Goal: Information Seeking & Learning: Find specific fact

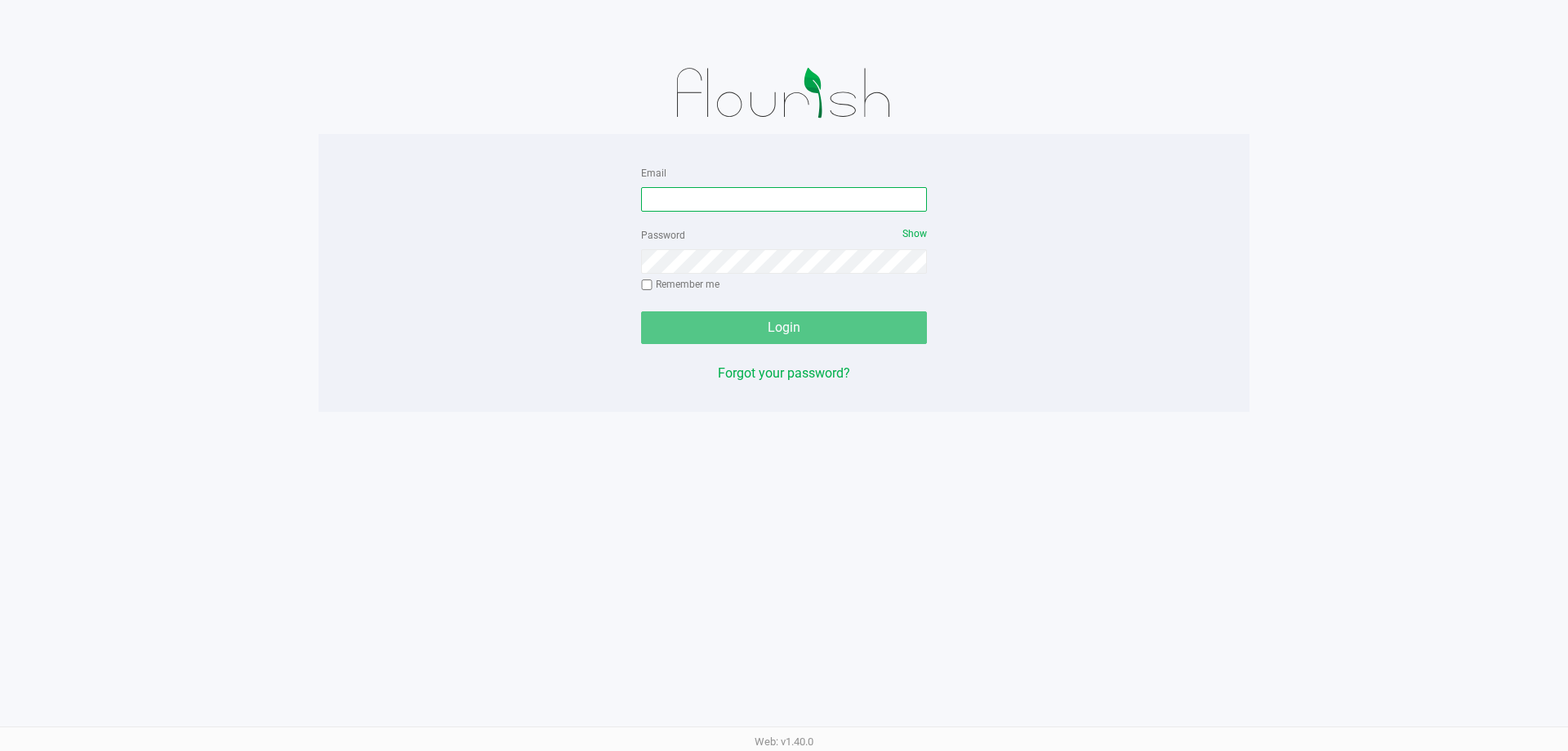
click at [732, 199] on input "Email" at bounding box center [784, 199] width 286 height 25
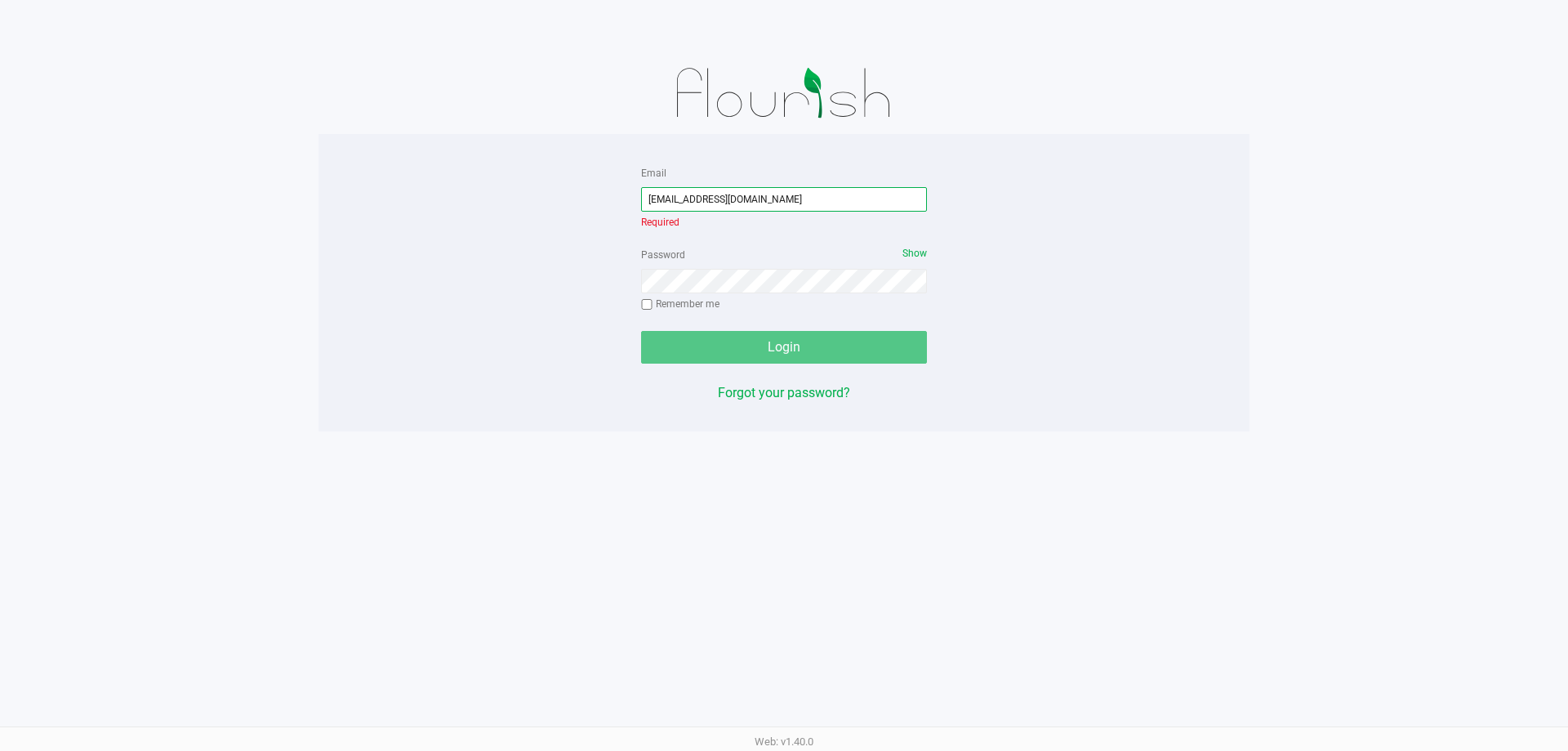
type input "[EMAIL_ADDRESS][DOMAIN_NAME]"
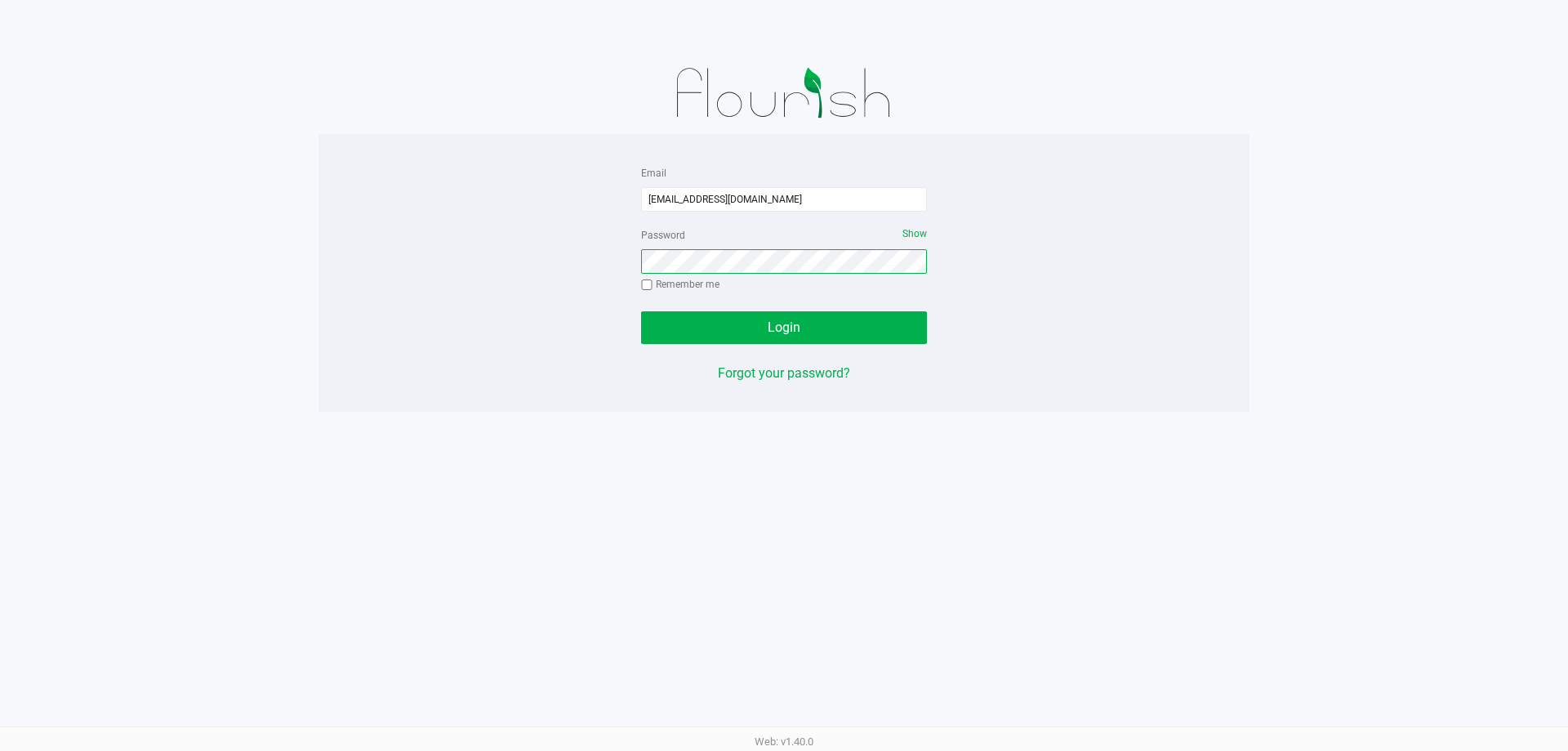
click at [641, 311] on button "Login" at bounding box center [784, 327] width 286 height 32
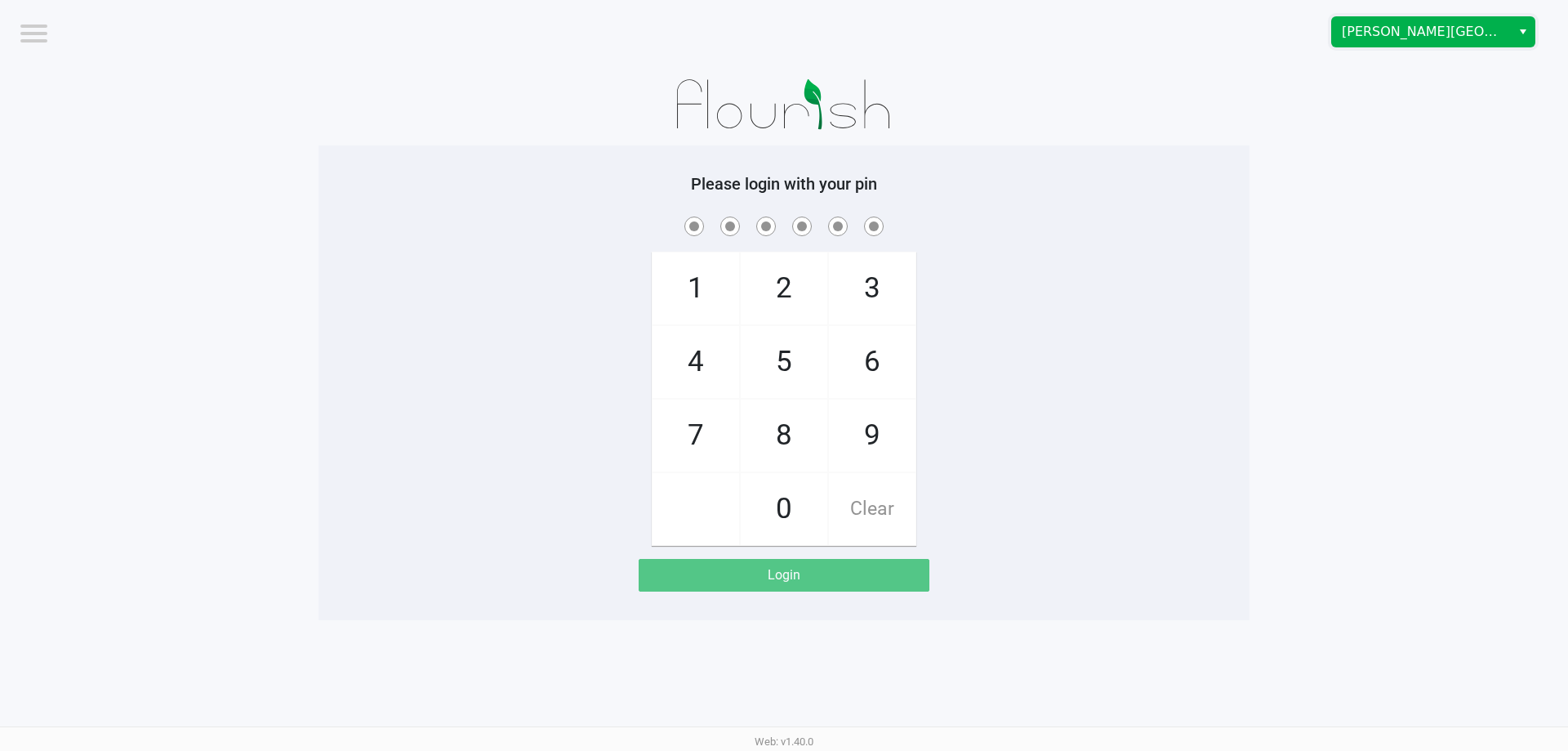
click at [1371, 18] on span "Bonita Springs WC" at bounding box center [1422, 32] width 179 height 30
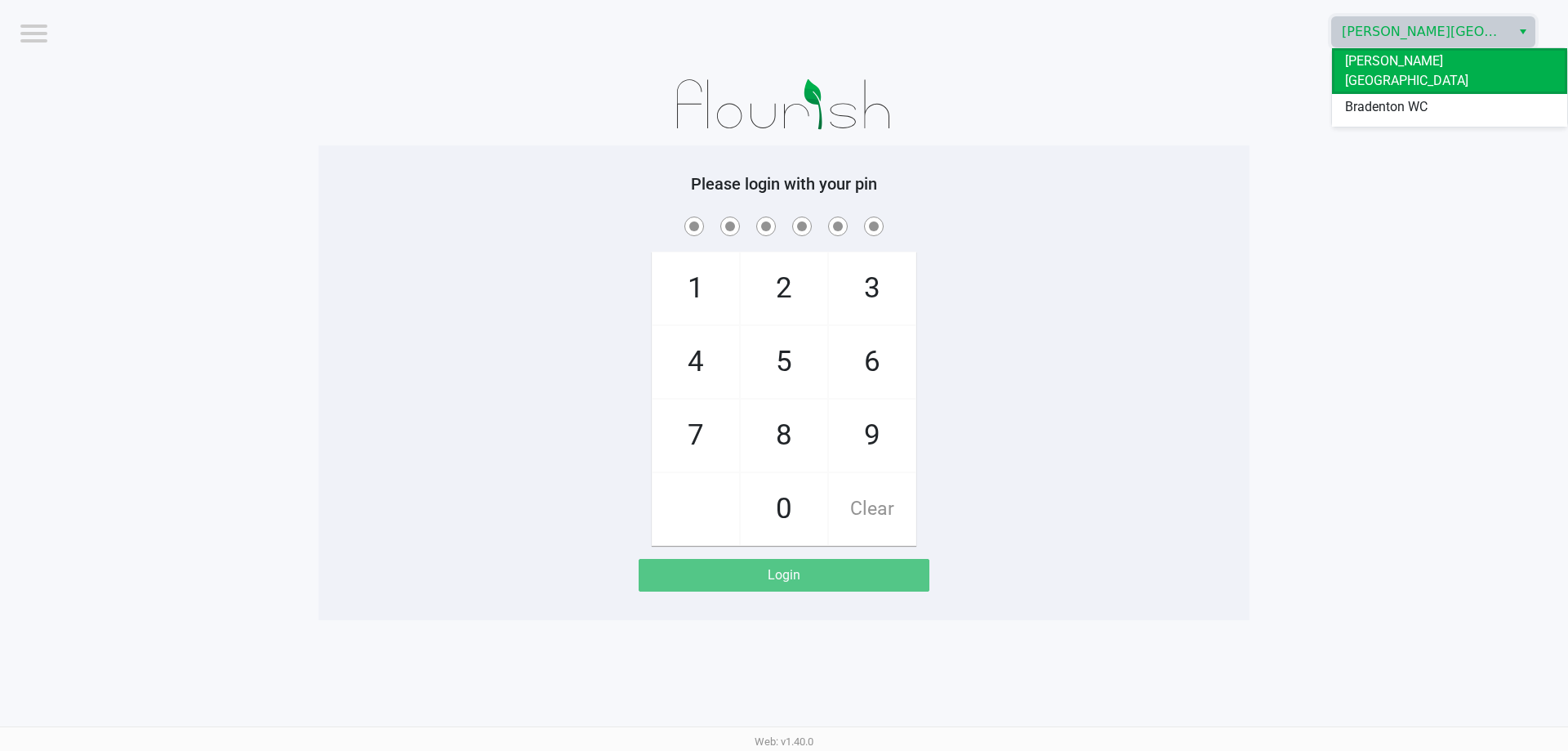
click at [1388, 124] on span "Ft. Myers WC" at bounding box center [1383, 133] width 76 height 19
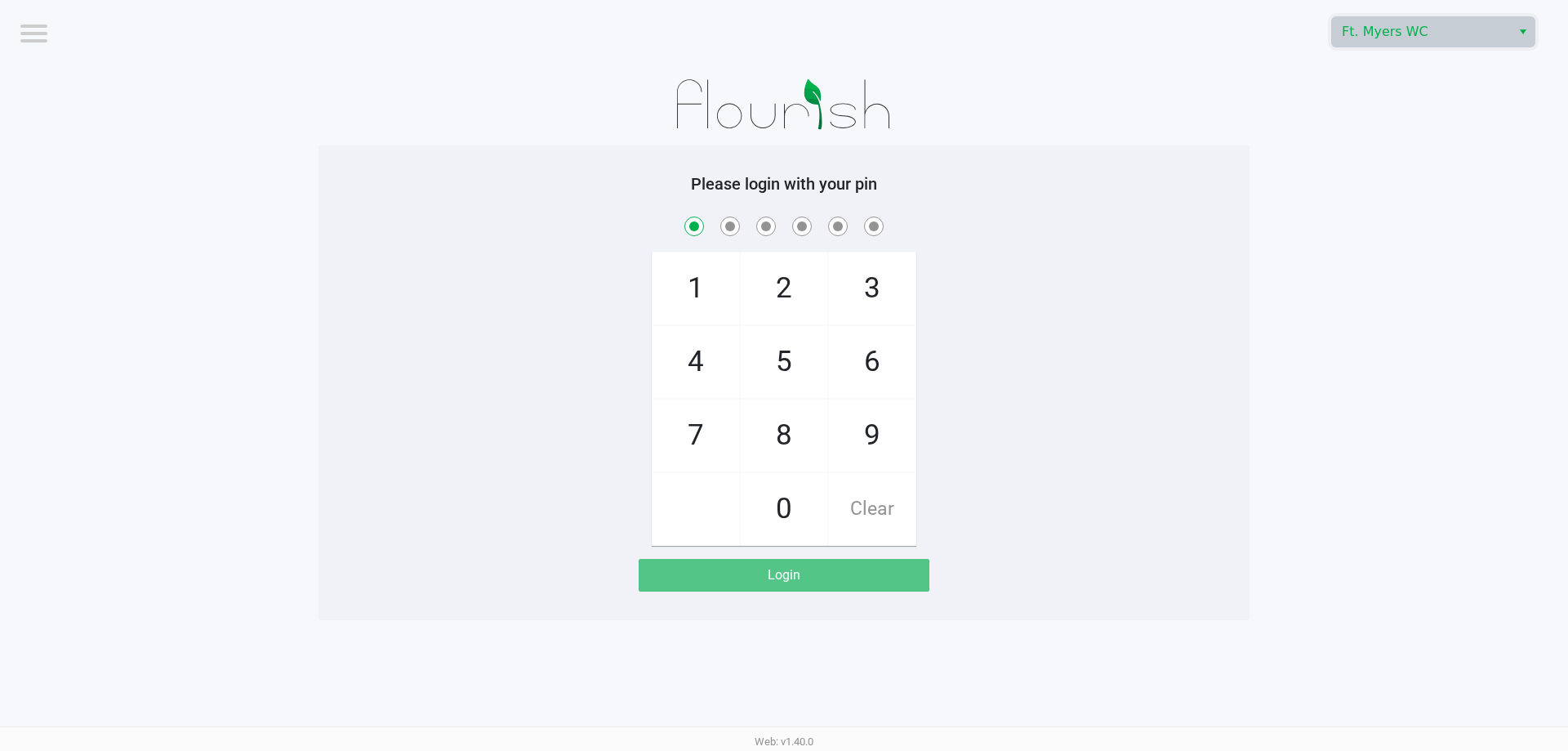
checkbox input "true"
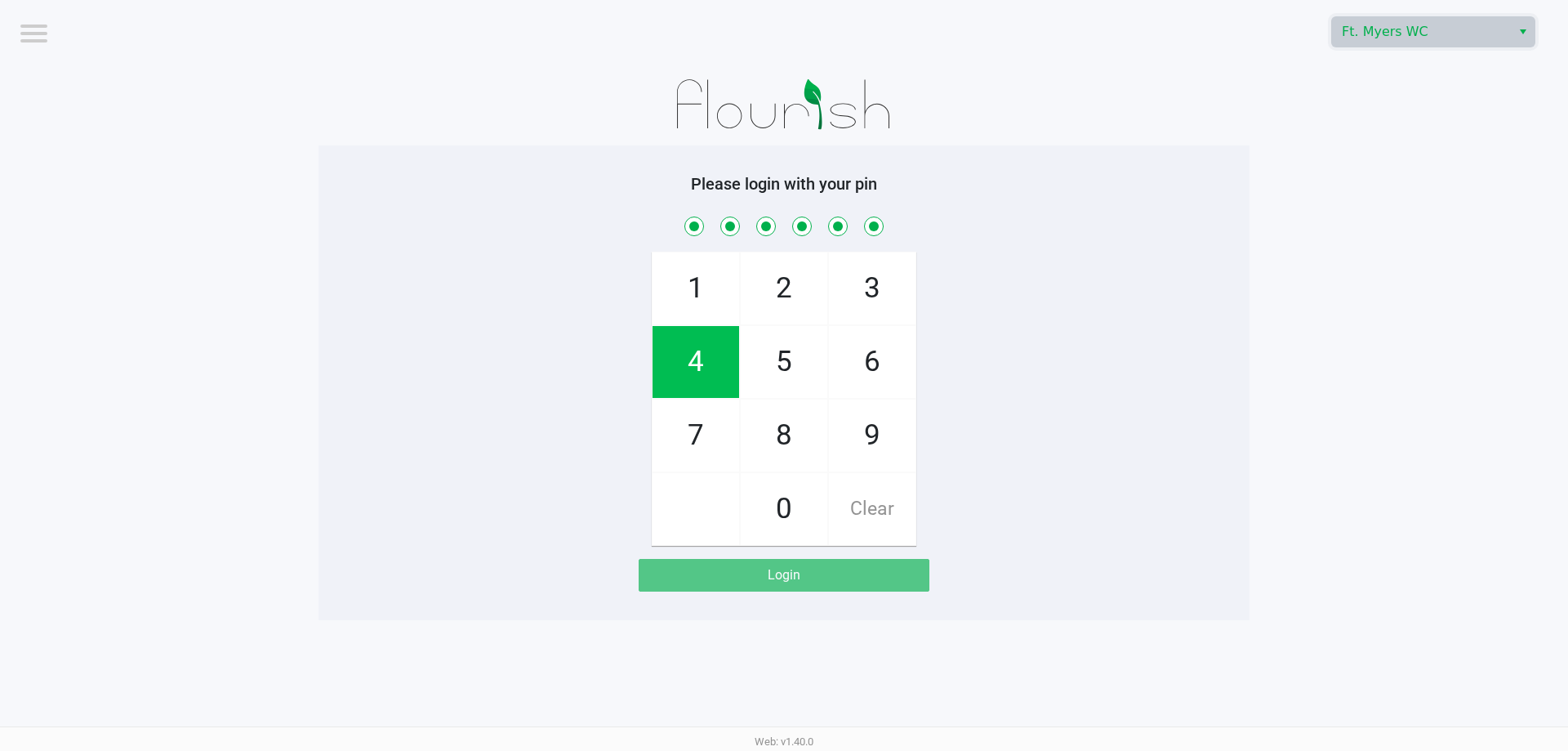
checkbox input "true"
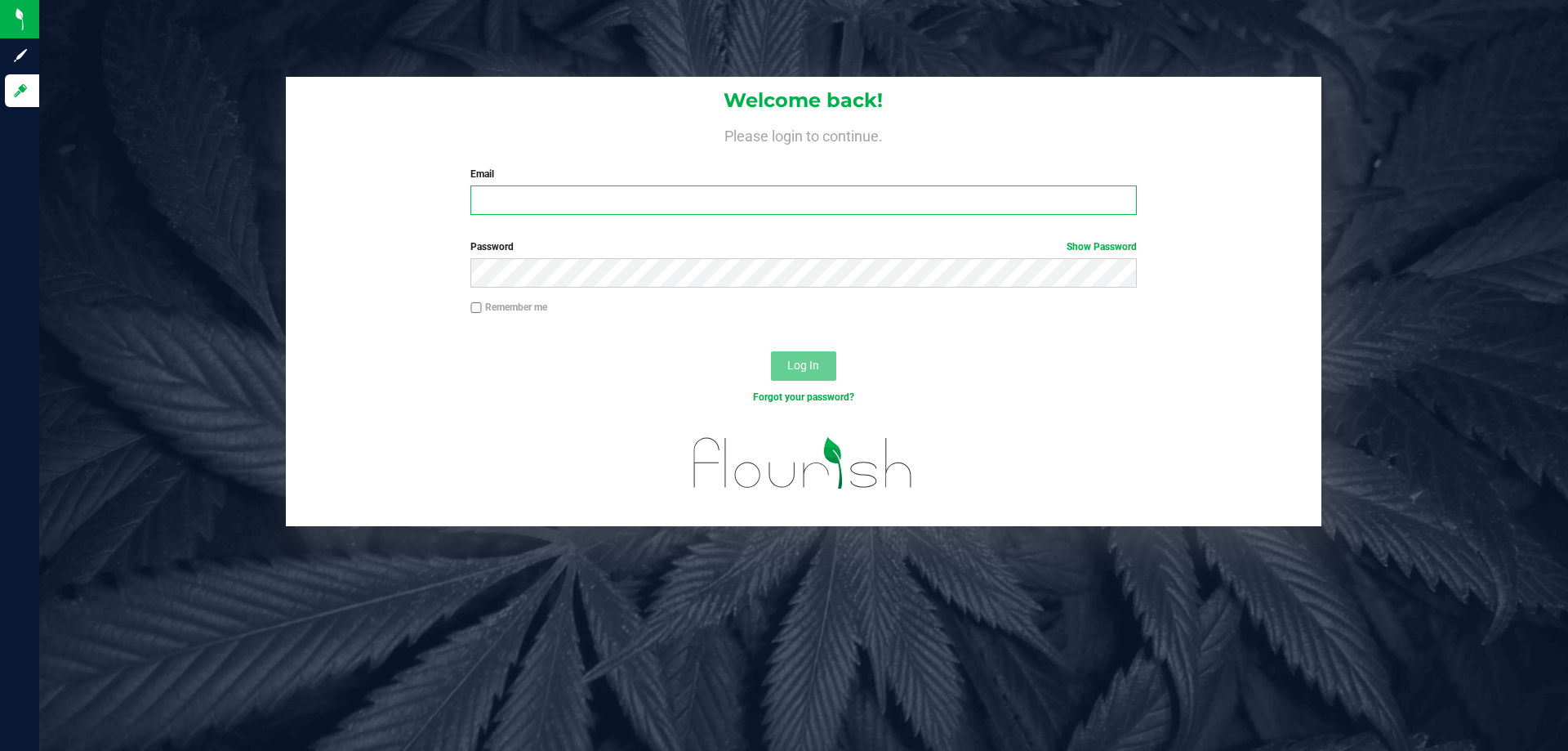
click at [743, 203] on input "Email" at bounding box center [803, 200] width 666 height 30
click at [526, 202] on input "Email" at bounding box center [803, 200] width 666 height 30
click at [544, 143] on h4 "Please login to continue." at bounding box center [803, 134] width 1036 height 19
click at [565, 196] on input "Email" at bounding box center [803, 200] width 666 height 30
type input "[EMAIL_ADDRESS][DOMAIN_NAME]"
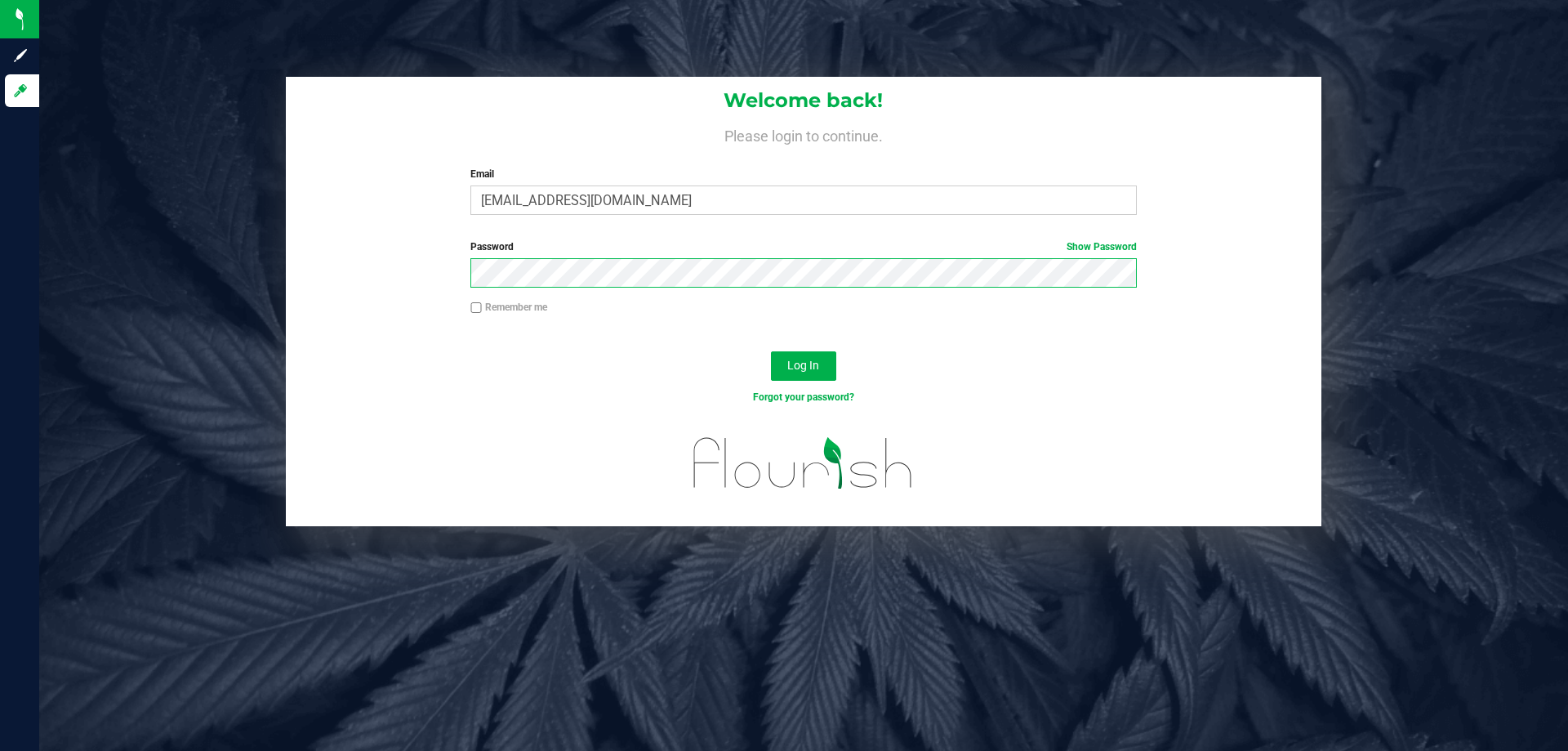
click at [771, 352] on button "Log In" at bounding box center [803, 367] width 66 height 30
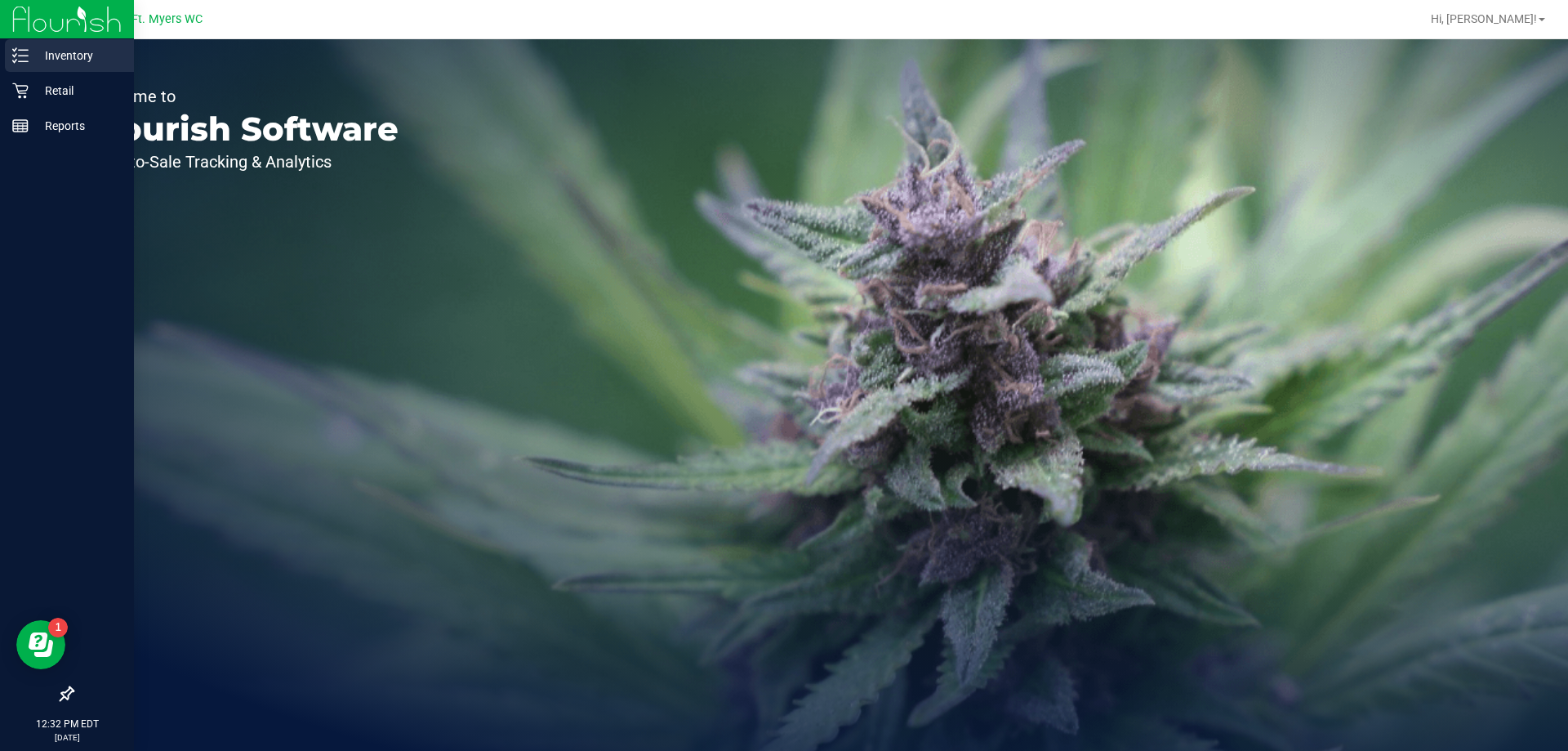
click at [79, 53] on p "Inventory" at bounding box center [78, 55] width 98 height 19
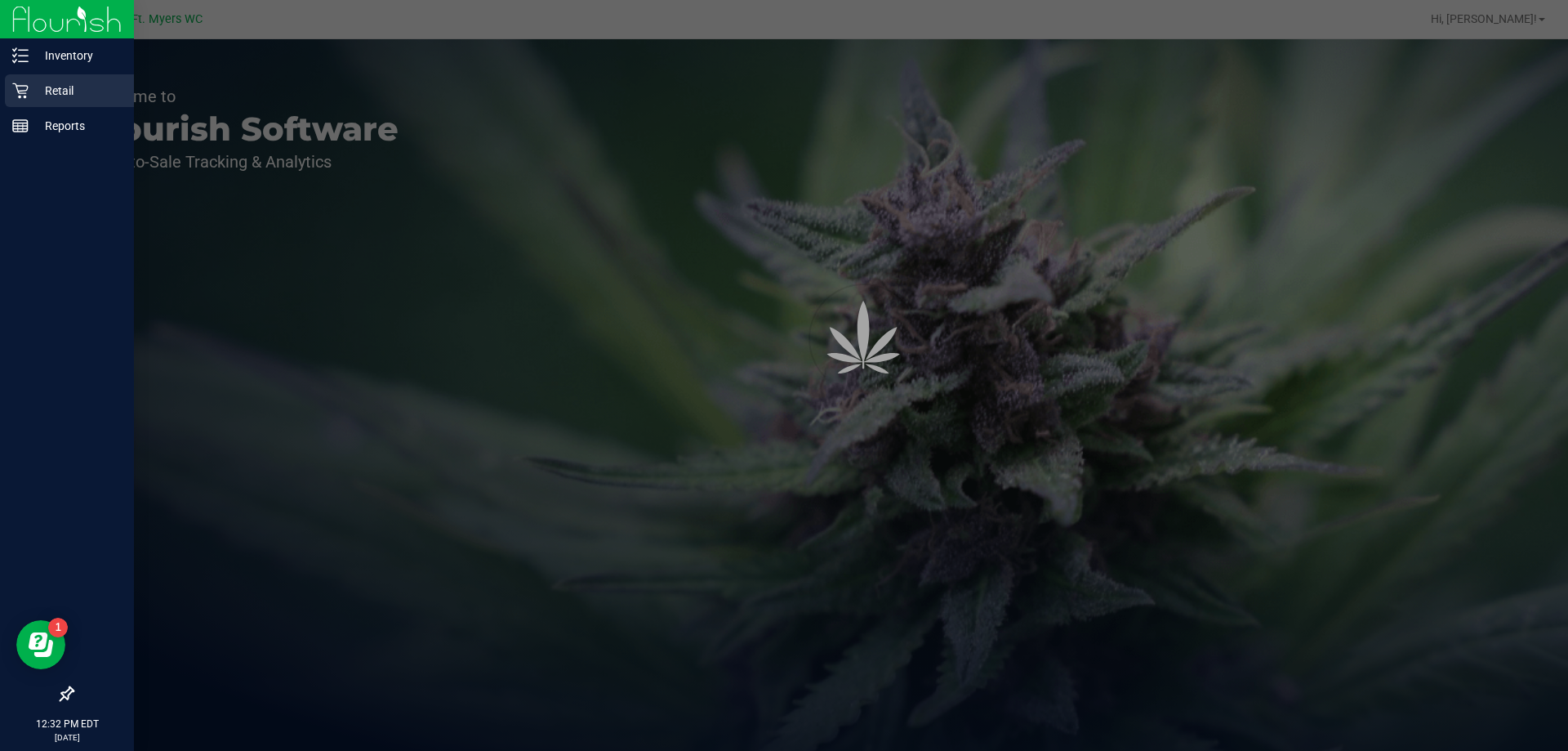
click at [71, 77] on div "Retail" at bounding box center [69, 90] width 129 height 32
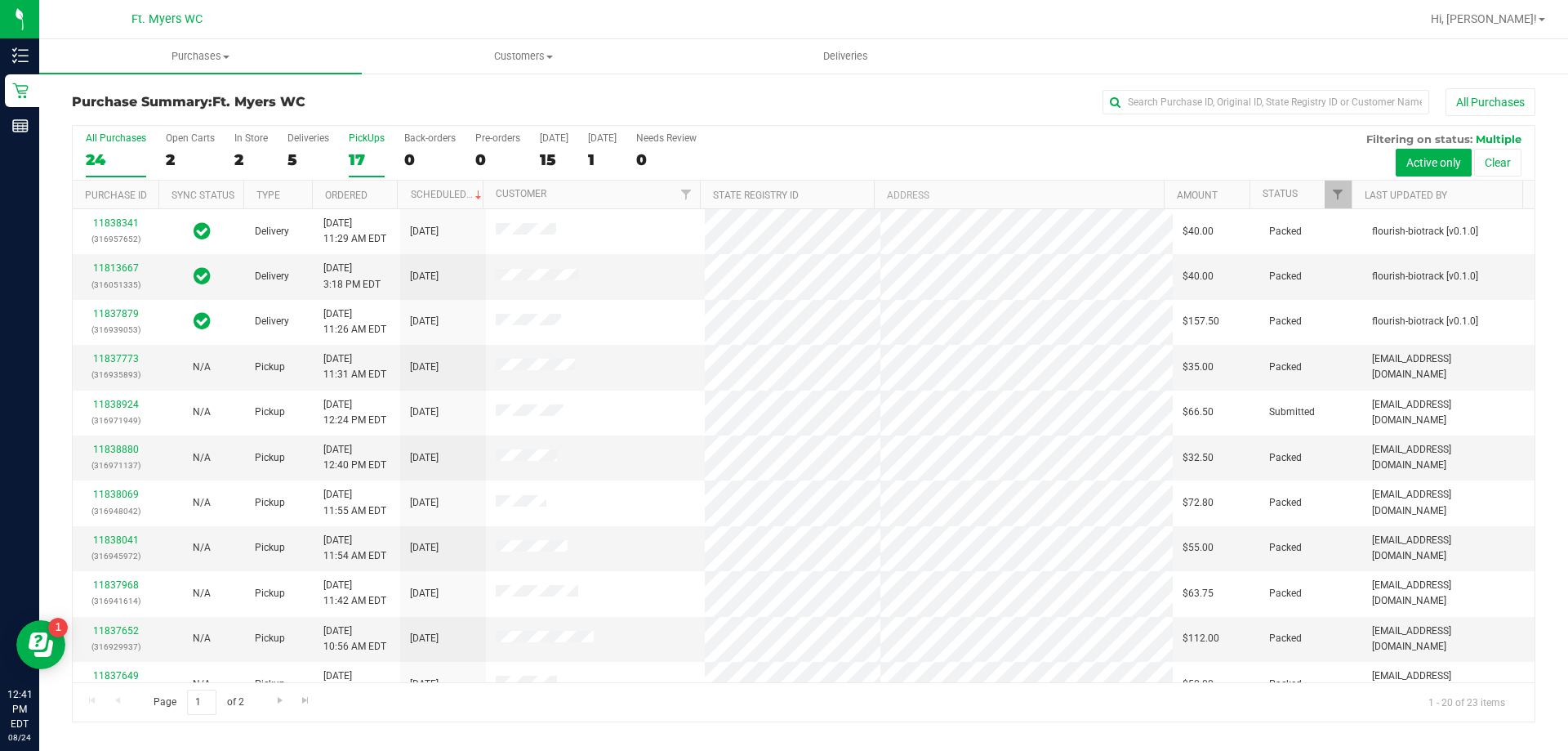
click at [364, 143] on div "PickUps" at bounding box center [367, 138] width 36 height 11
click at [0, 0] on input "PickUps 17" at bounding box center [0, 0] width 0 height 0
click at [205, 52] on span "Purchases" at bounding box center [201, 56] width 323 height 15
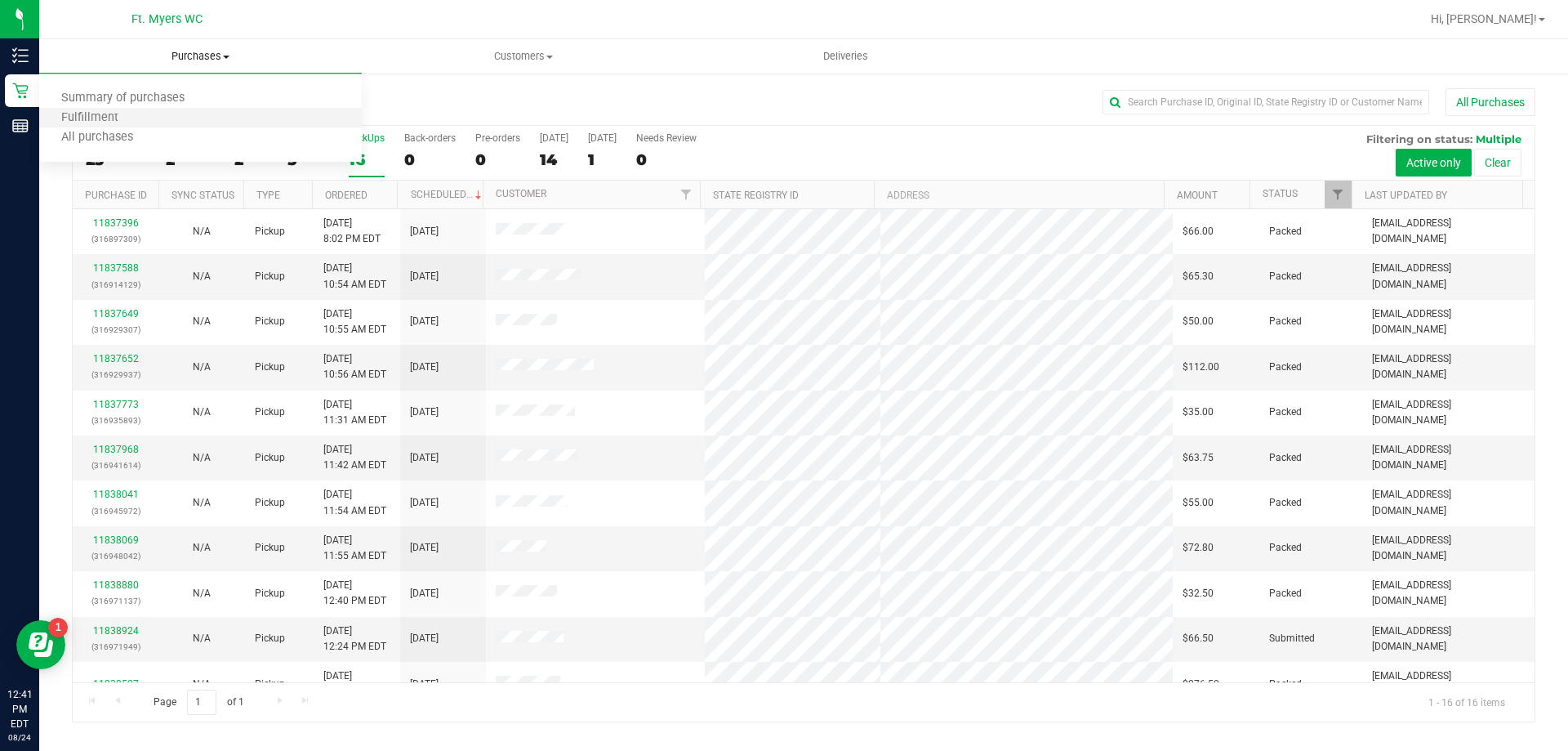
click at [173, 113] on li "Fulfillment" at bounding box center [201, 118] width 323 height 19
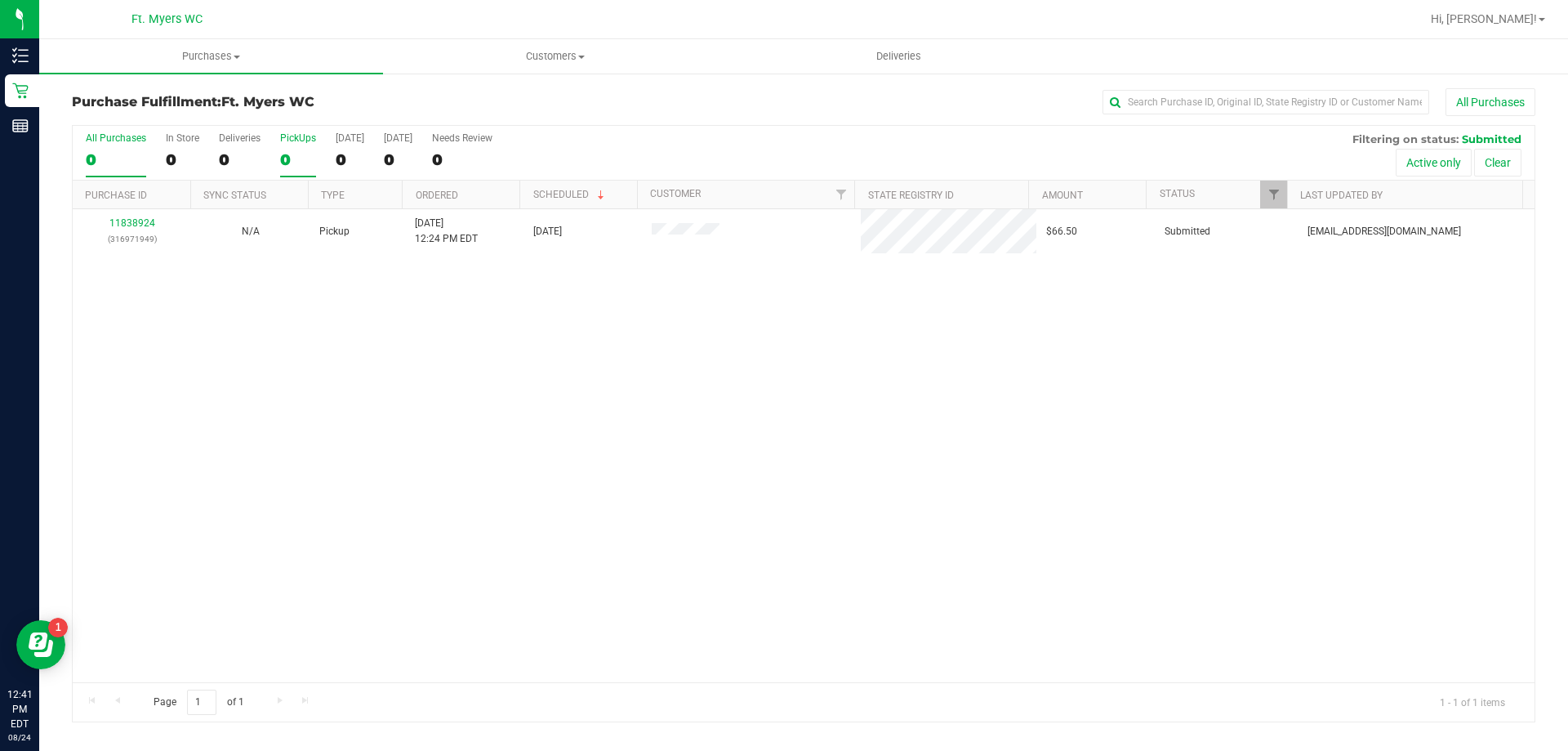
click at [295, 139] on div "PickUps" at bounding box center [297, 138] width 36 height 11
click at [0, 0] on input "PickUps 0" at bounding box center [0, 0] width 0 height 0
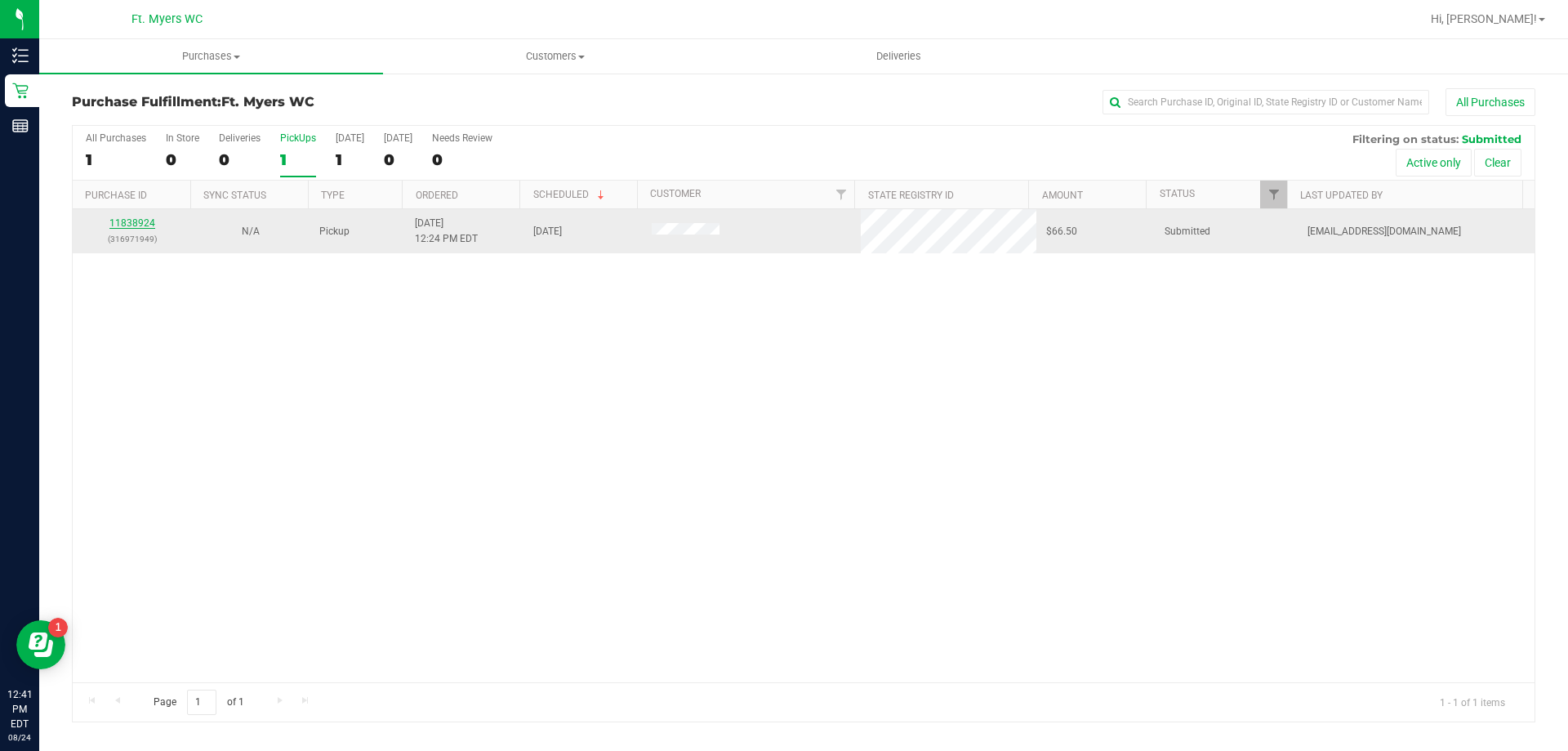
click at [147, 220] on link "11838924" at bounding box center [132, 223] width 46 height 11
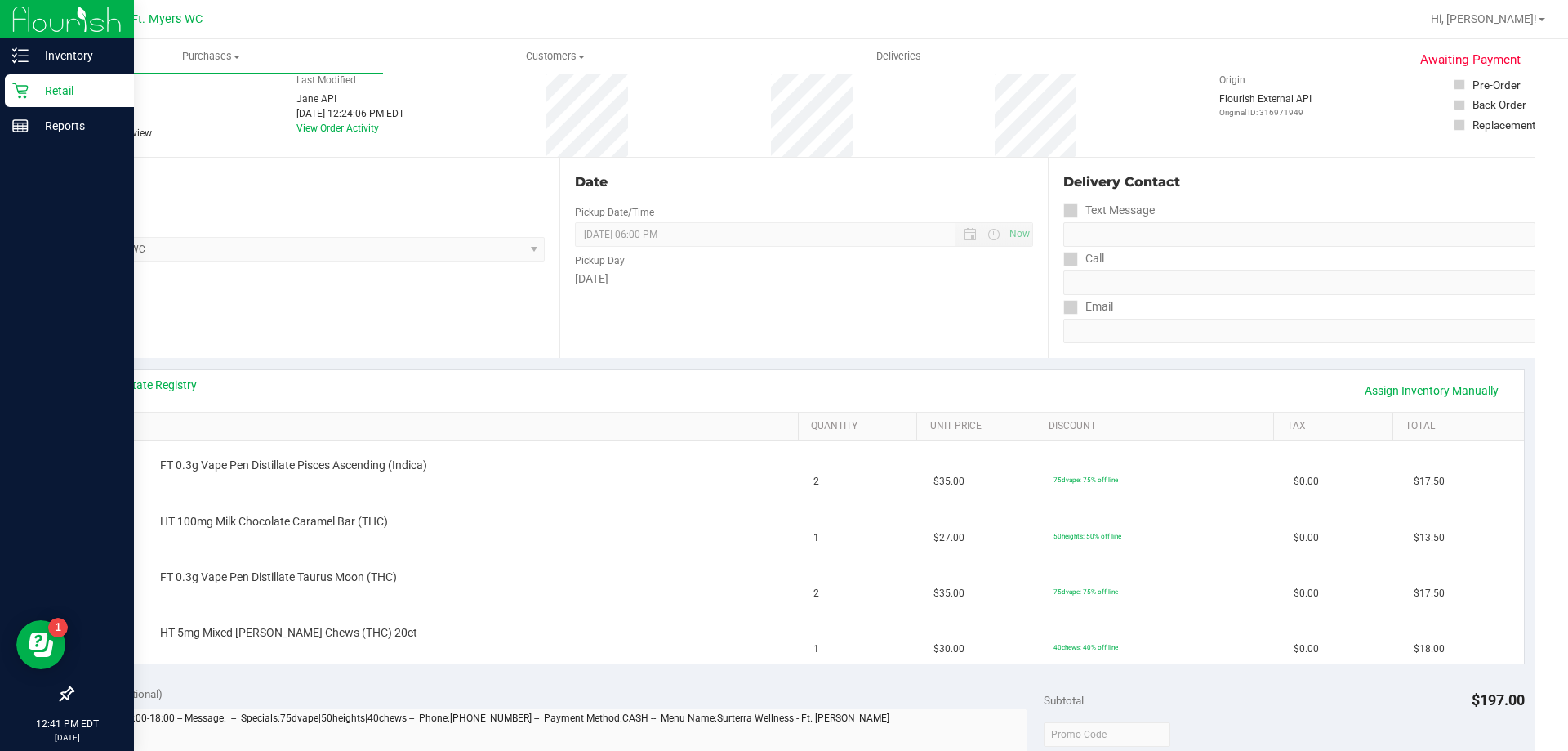
scroll to position [82, 0]
click at [27, 87] on icon at bounding box center [20, 91] width 16 height 16
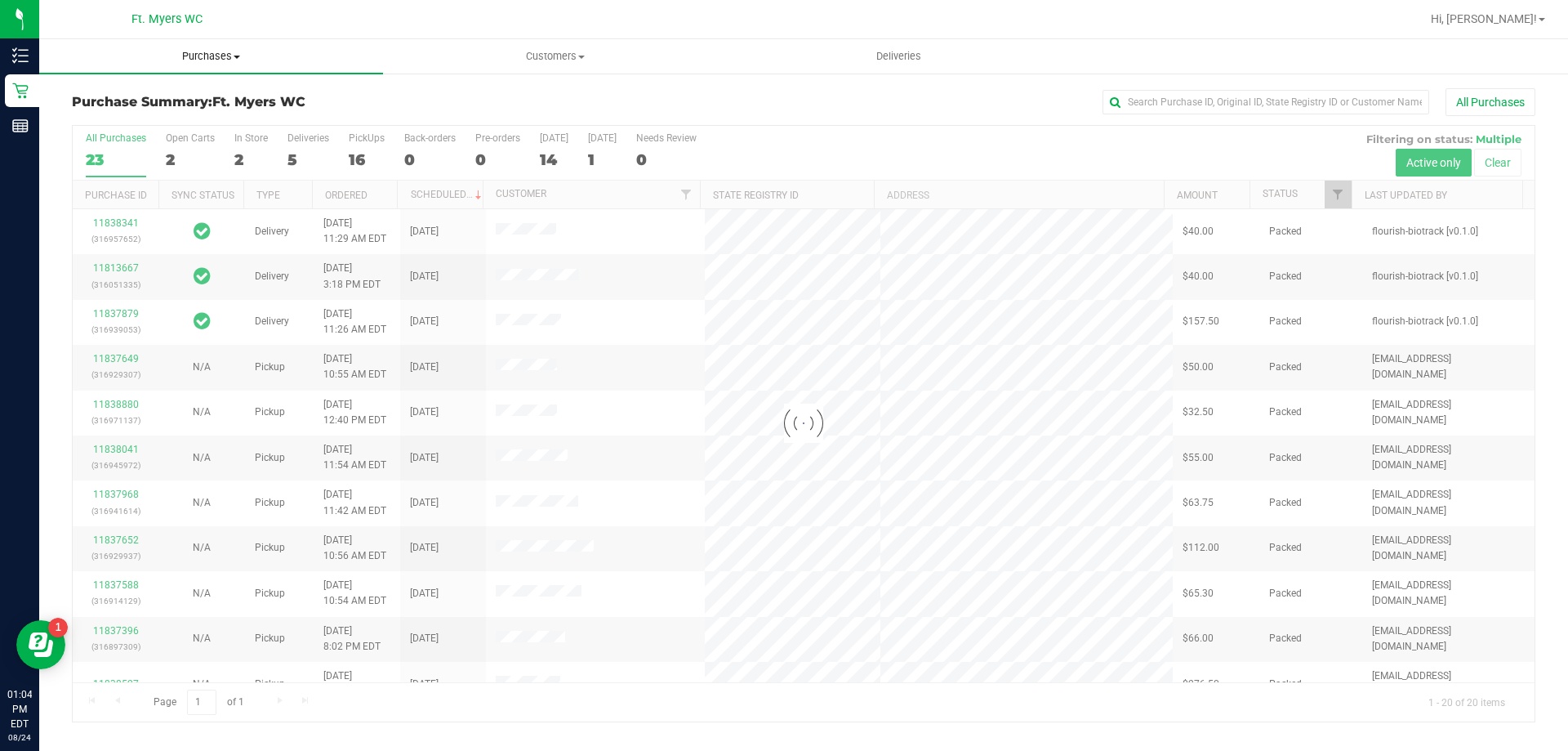
click at [185, 49] on span "Purchases" at bounding box center [211, 56] width 344 height 15
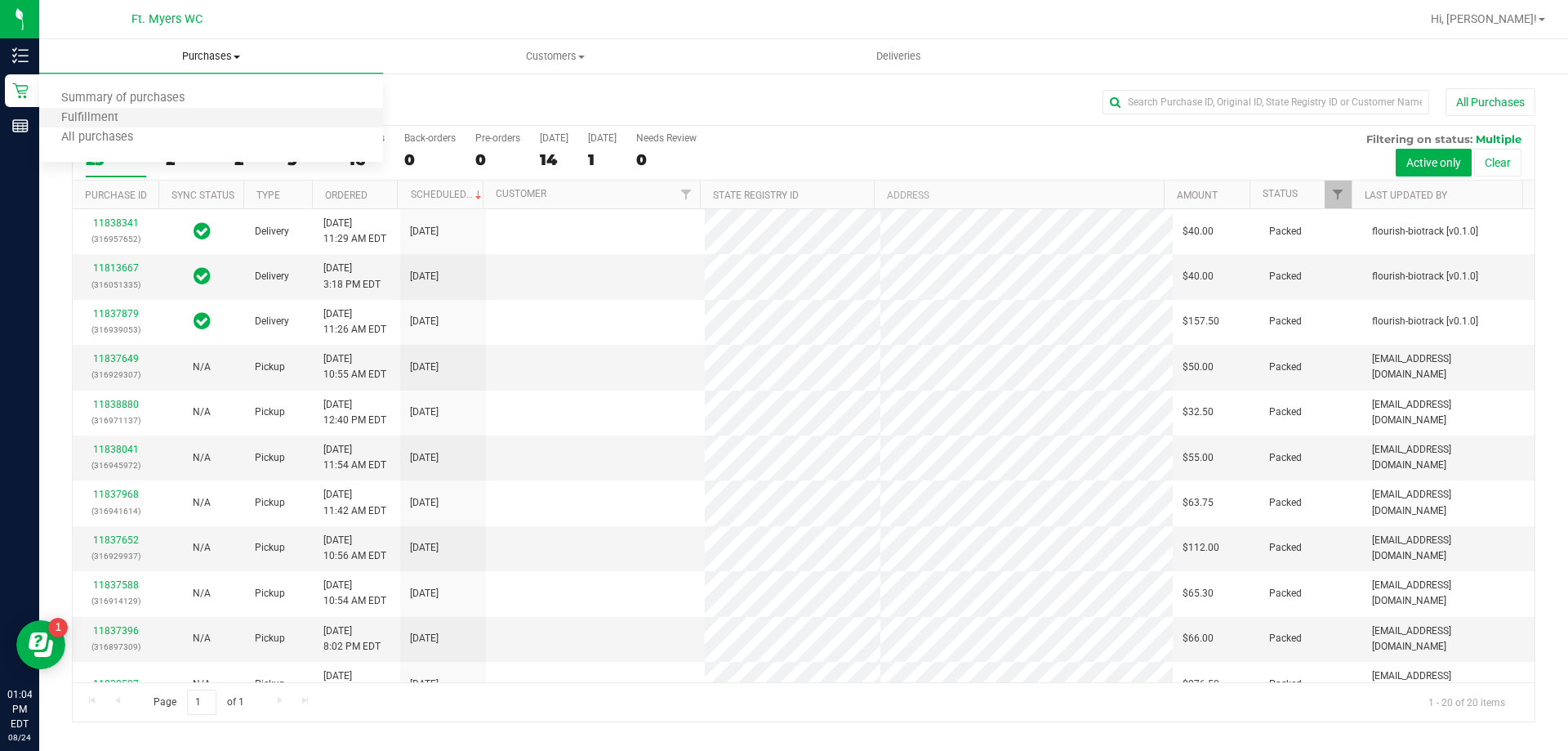
click at [155, 117] on li "Fulfillment" at bounding box center [211, 118] width 344 height 19
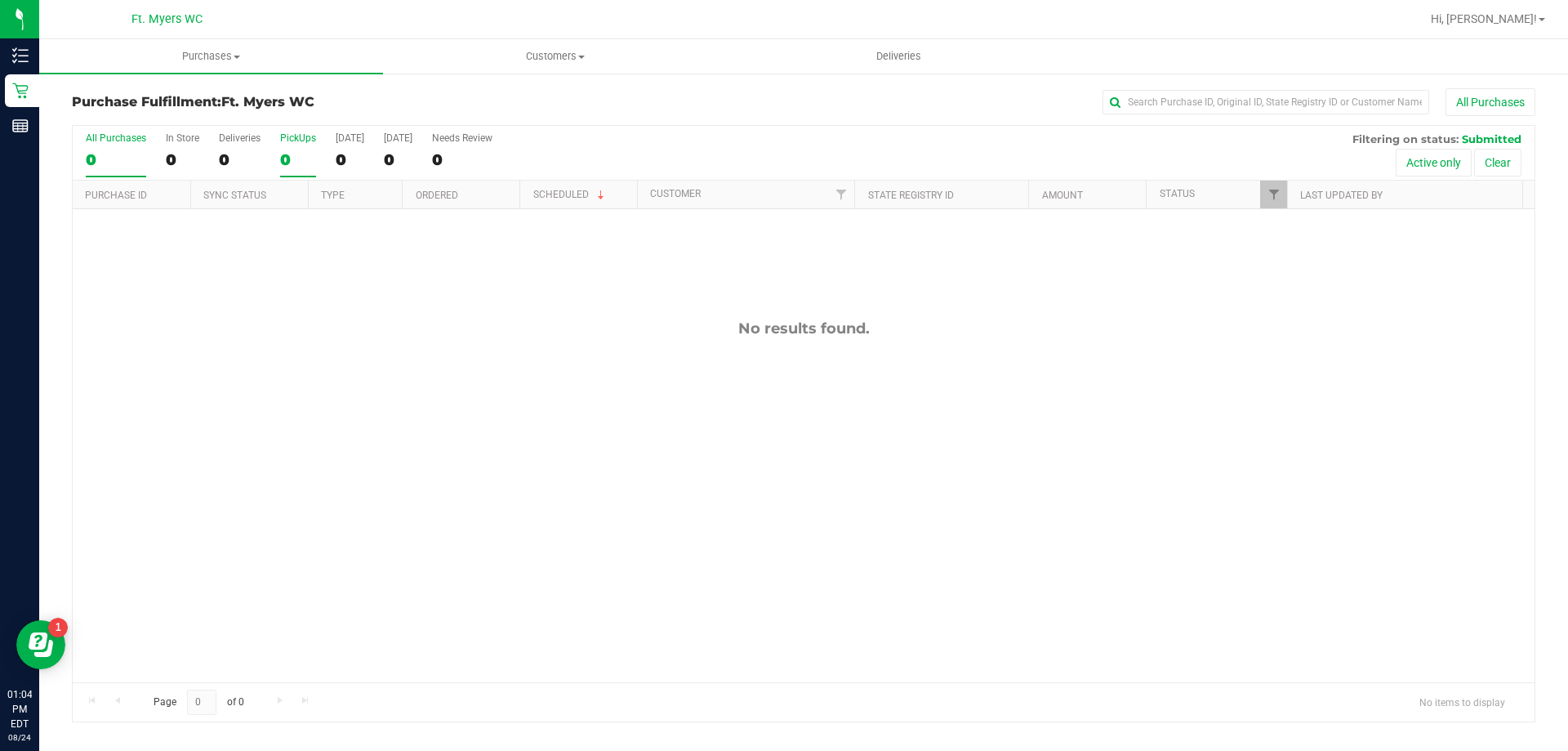
click at [302, 142] on div "PickUps" at bounding box center [297, 138] width 36 height 11
click at [0, 0] on input "PickUps 0" at bounding box center [0, 0] width 0 height 0
click at [244, 64] on uib-tab-heading "Purchases Summary of purchases Fulfillment All purchases" at bounding box center [211, 56] width 344 height 34
click at [112, 119] on span "Fulfillment" at bounding box center [90, 118] width 102 height 14
click at [283, 139] on div "PickUps" at bounding box center [297, 138] width 36 height 11
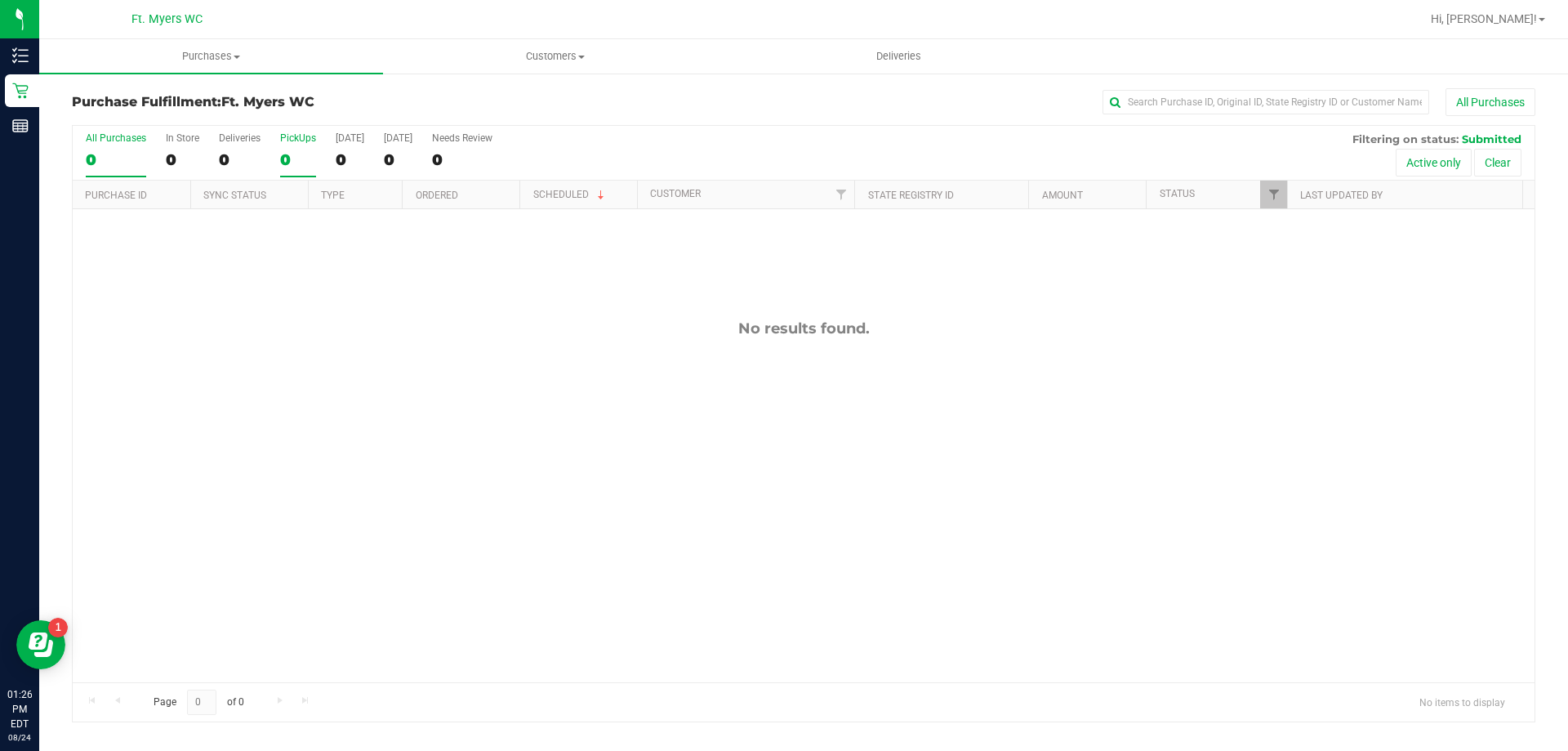
click at [0, 0] on input "PickUps 0" at bounding box center [0, 0] width 0 height 0
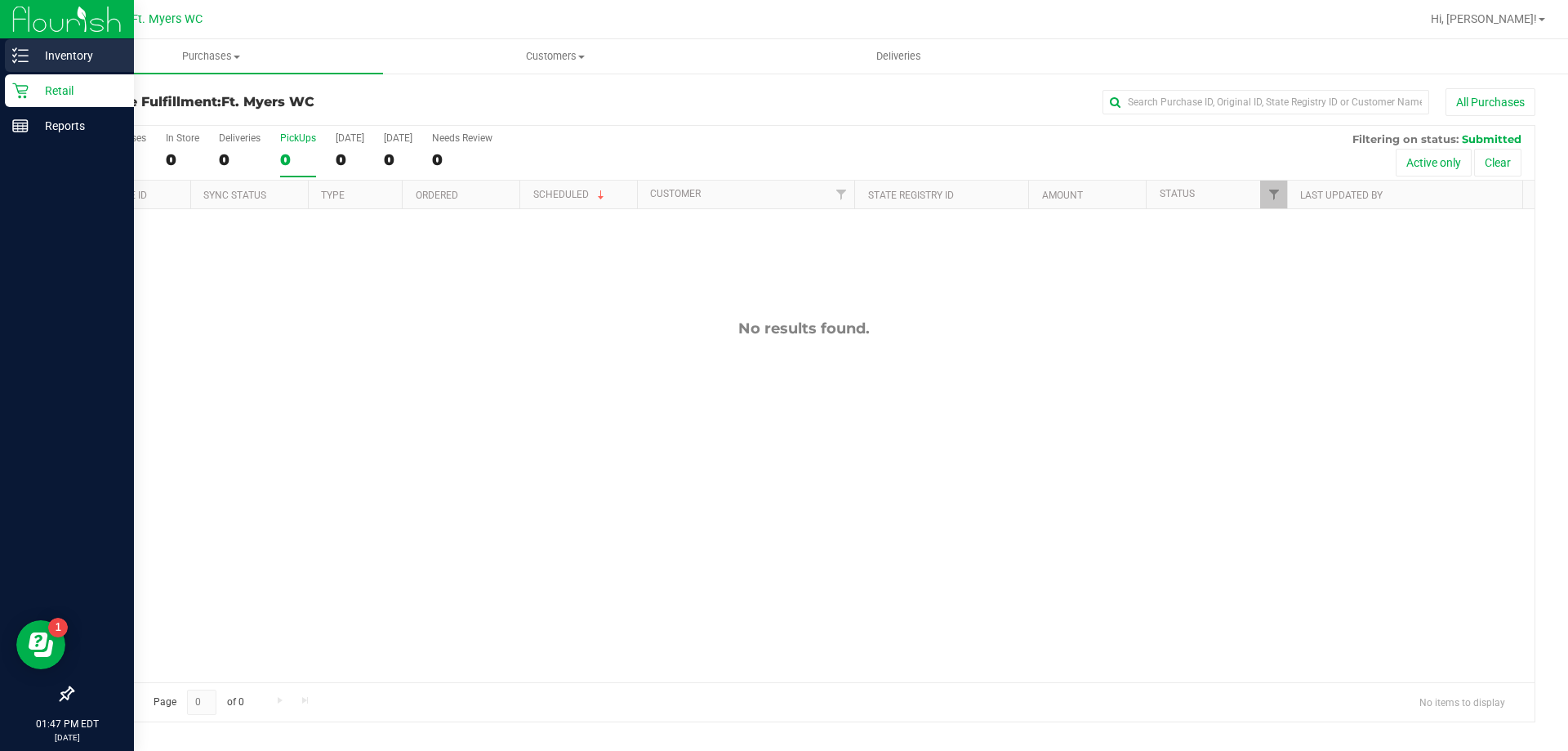
click at [18, 50] on icon at bounding box center [20, 55] width 17 height 17
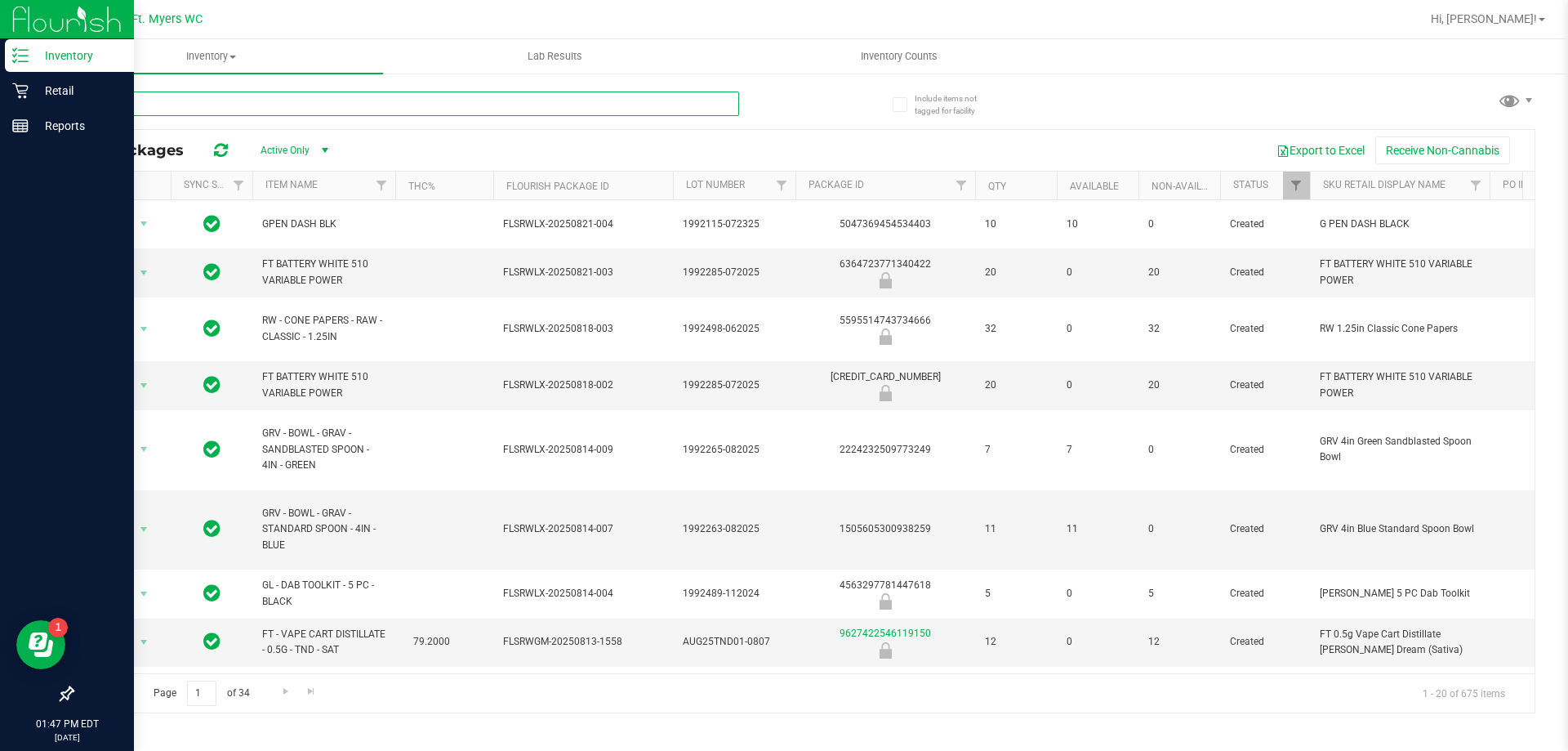
click at [292, 102] on input "text" at bounding box center [405, 104] width 667 height 25
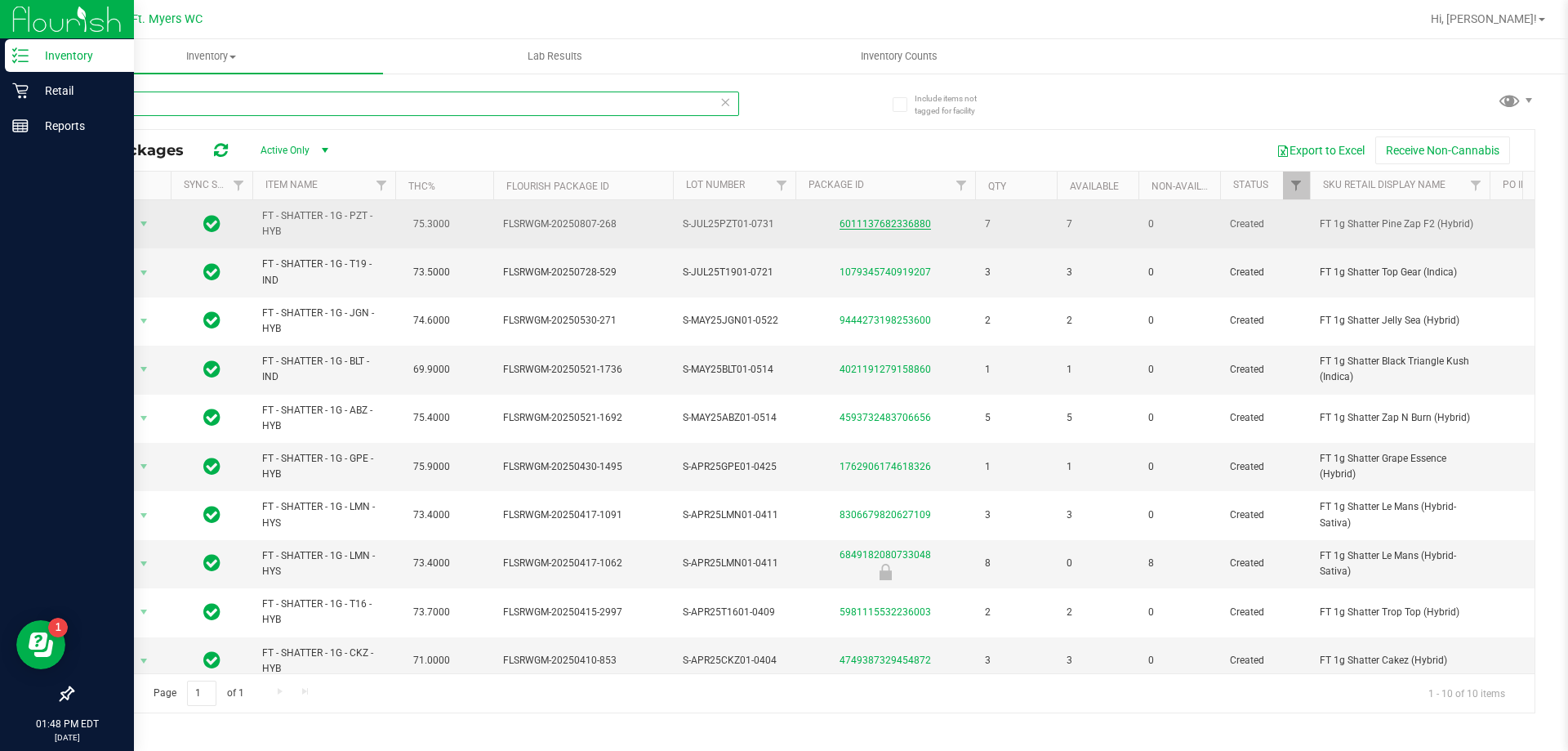
type input "shatter"
click at [867, 228] on link "6011137682336880" at bounding box center [886, 224] width 91 height 11
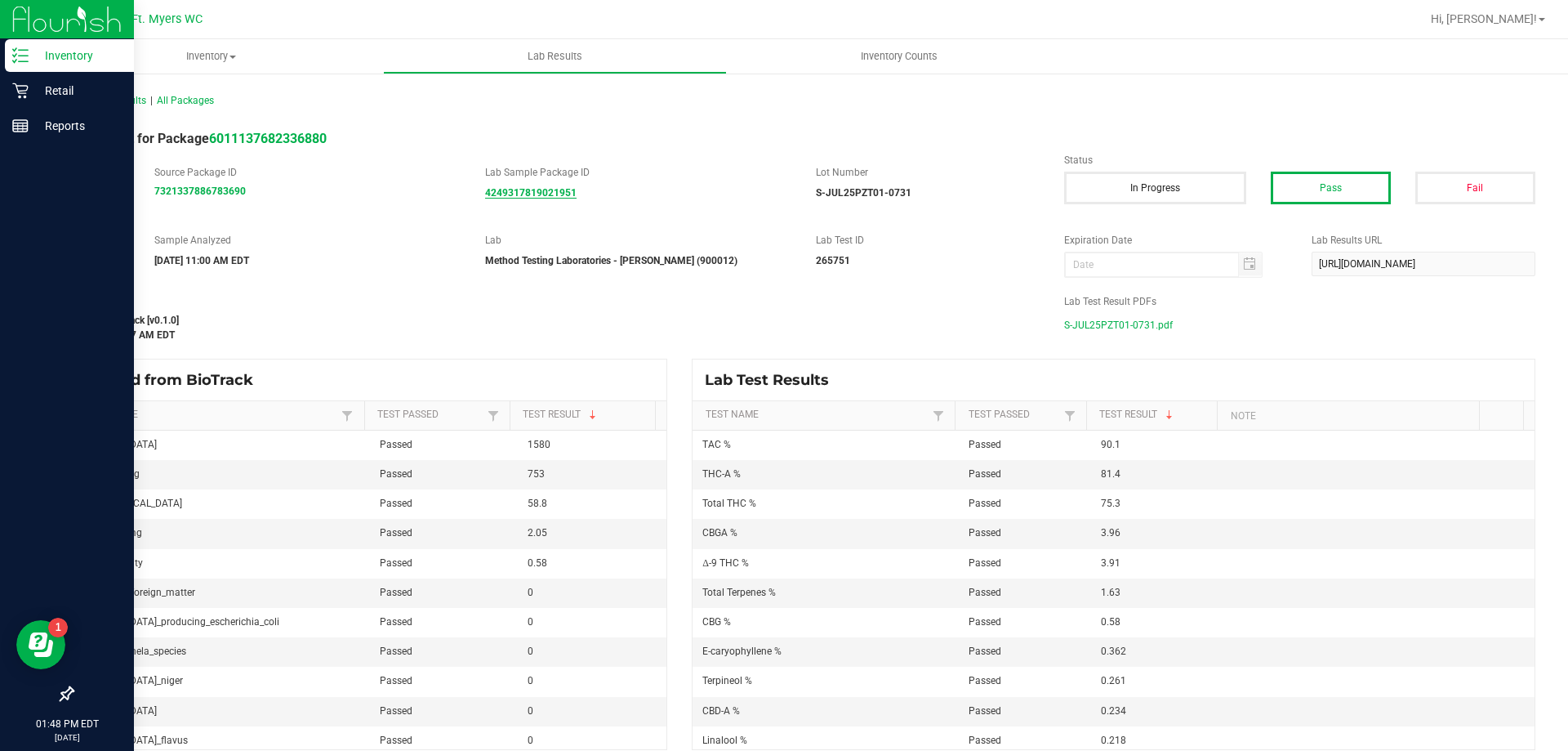
click at [512, 195] on strong "4249317819021951" at bounding box center [531, 192] width 91 height 11
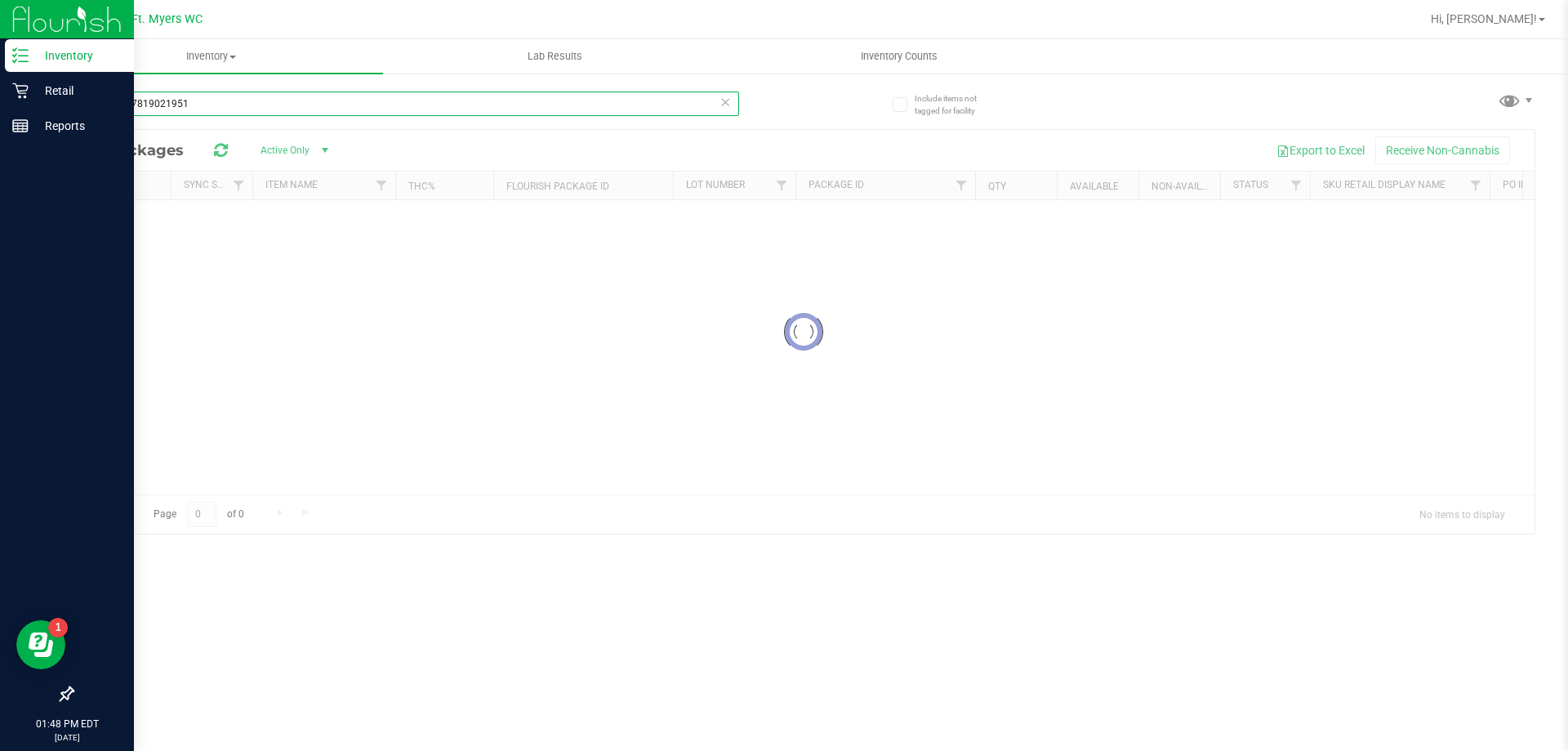
drag, startPoint x: 223, startPoint y: 118, endPoint x: 0, endPoint y: 167, distance: 228.3
click at [0, 167] on div "Inventory Retail Reports 01:48 PM EDT [DATE] 08/24 Ft. [PERSON_NAME] Hi, [PERSO…" at bounding box center [784, 376] width 1568 height 751
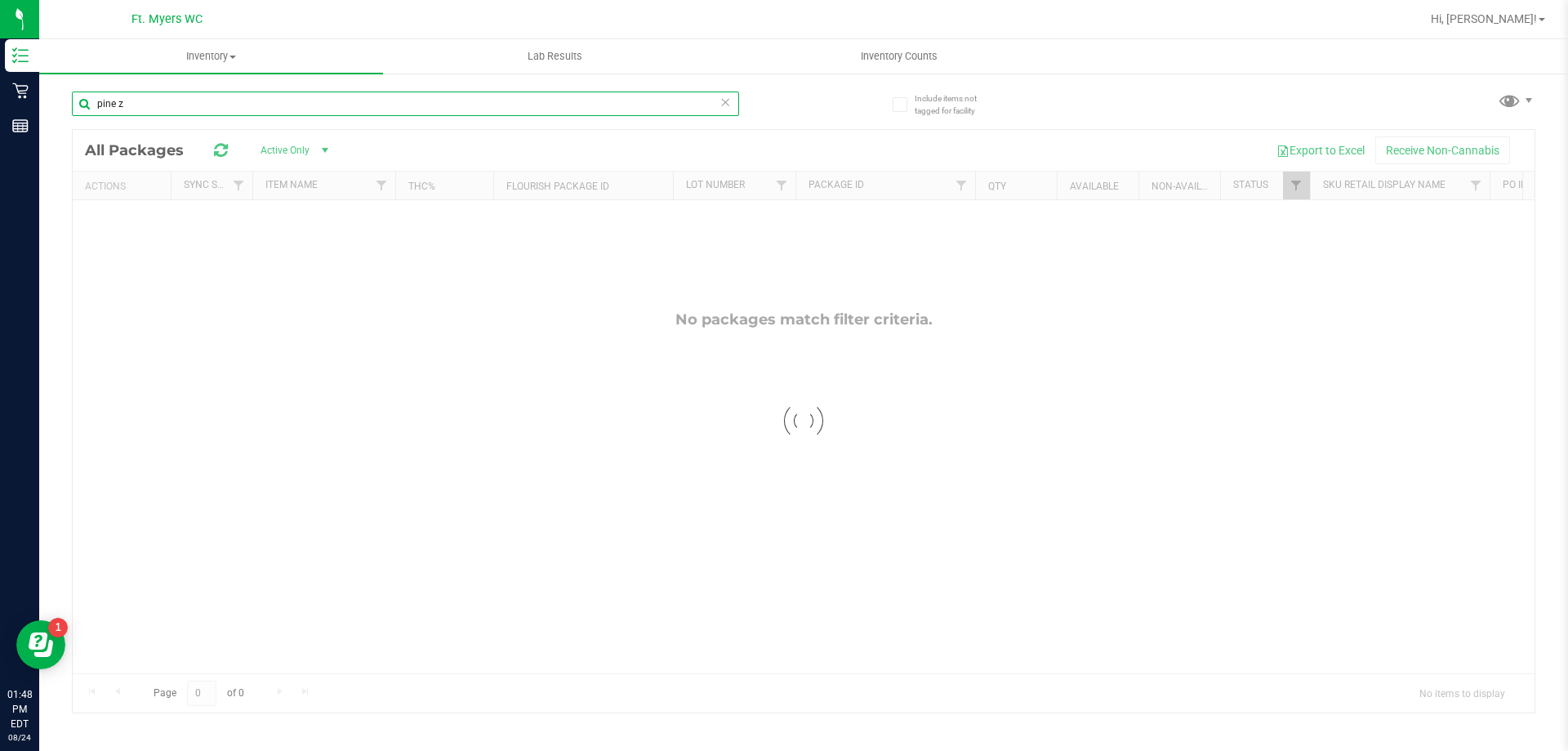
click at [268, 98] on input "pine z" at bounding box center [405, 104] width 667 height 25
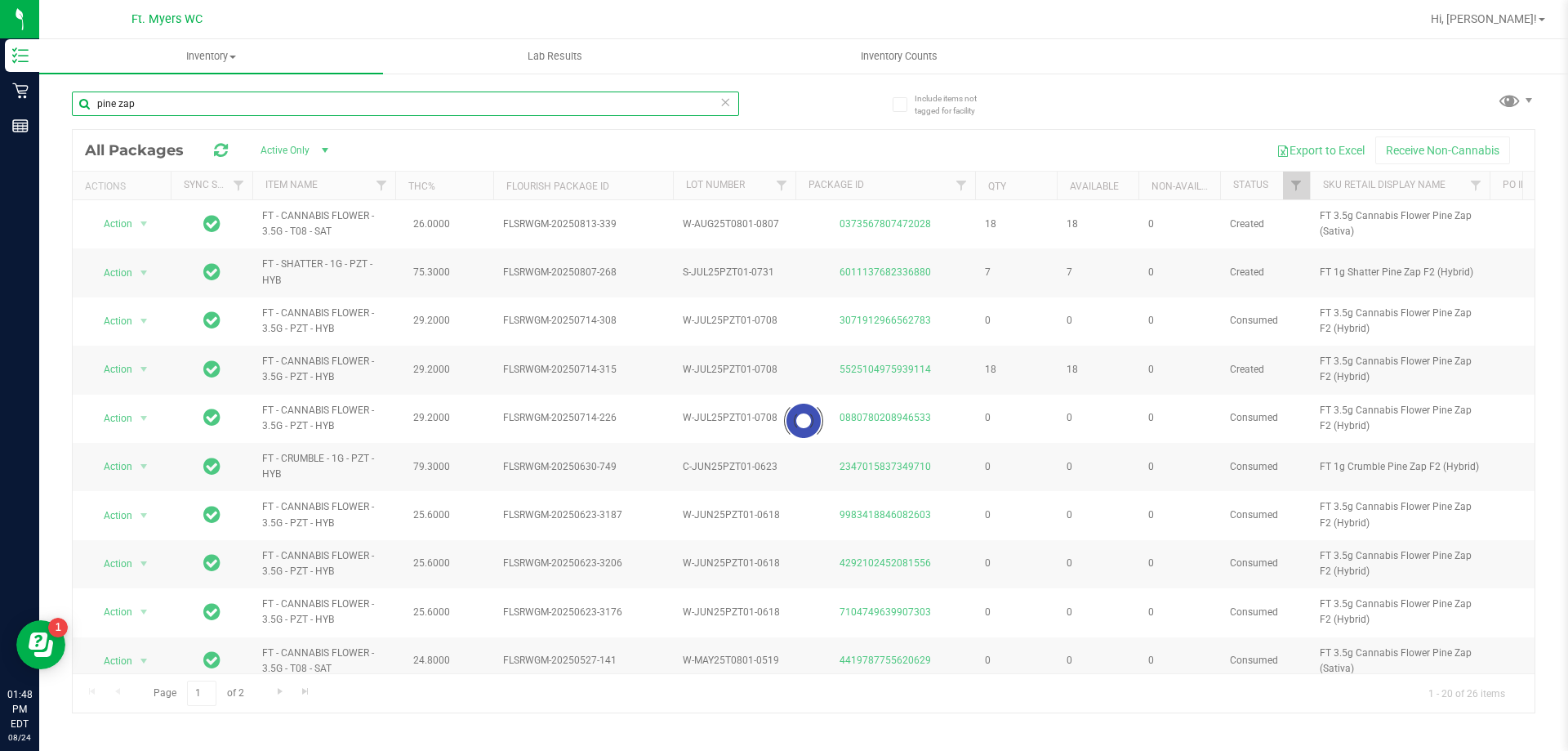
type input "pine zap"
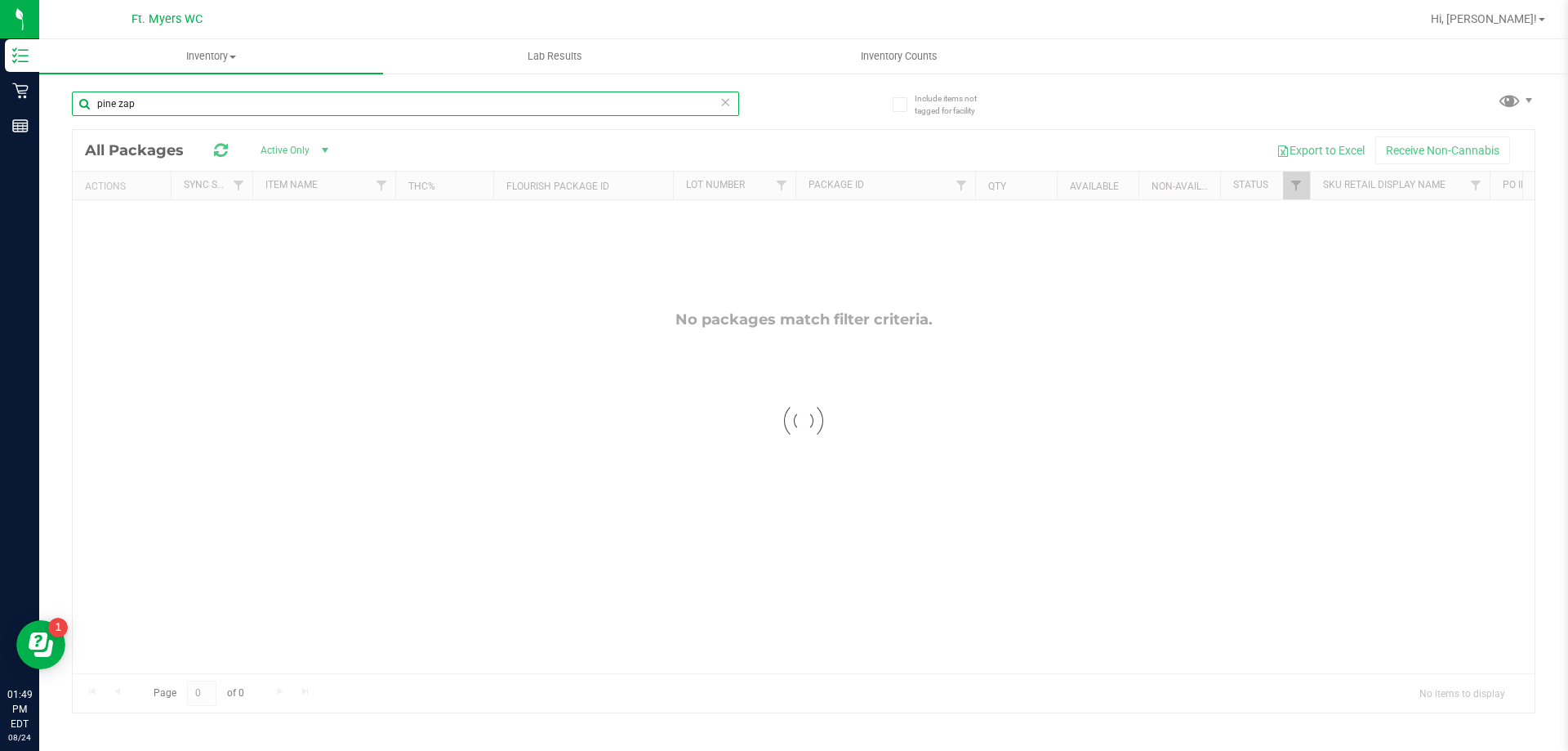
click at [119, 97] on input "pine zap" at bounding box center [405, 104] width 667 height 25
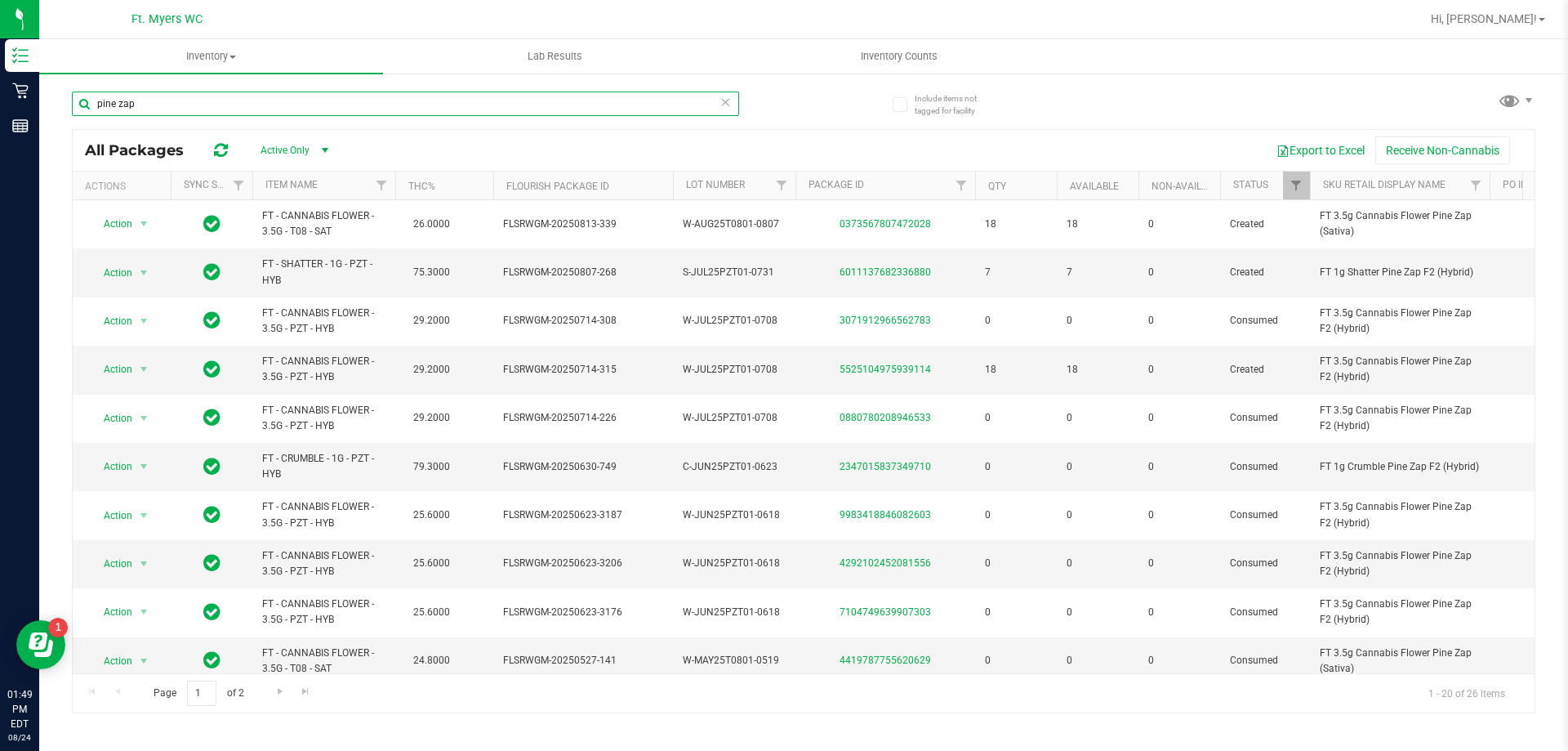
click at [217, 110] on input "pine zap" at bounding box center [405, 104] width 667 height 25
click at [905, 269] on link "6011137682336880" at bounding box center [886, 272] width 91 height 11
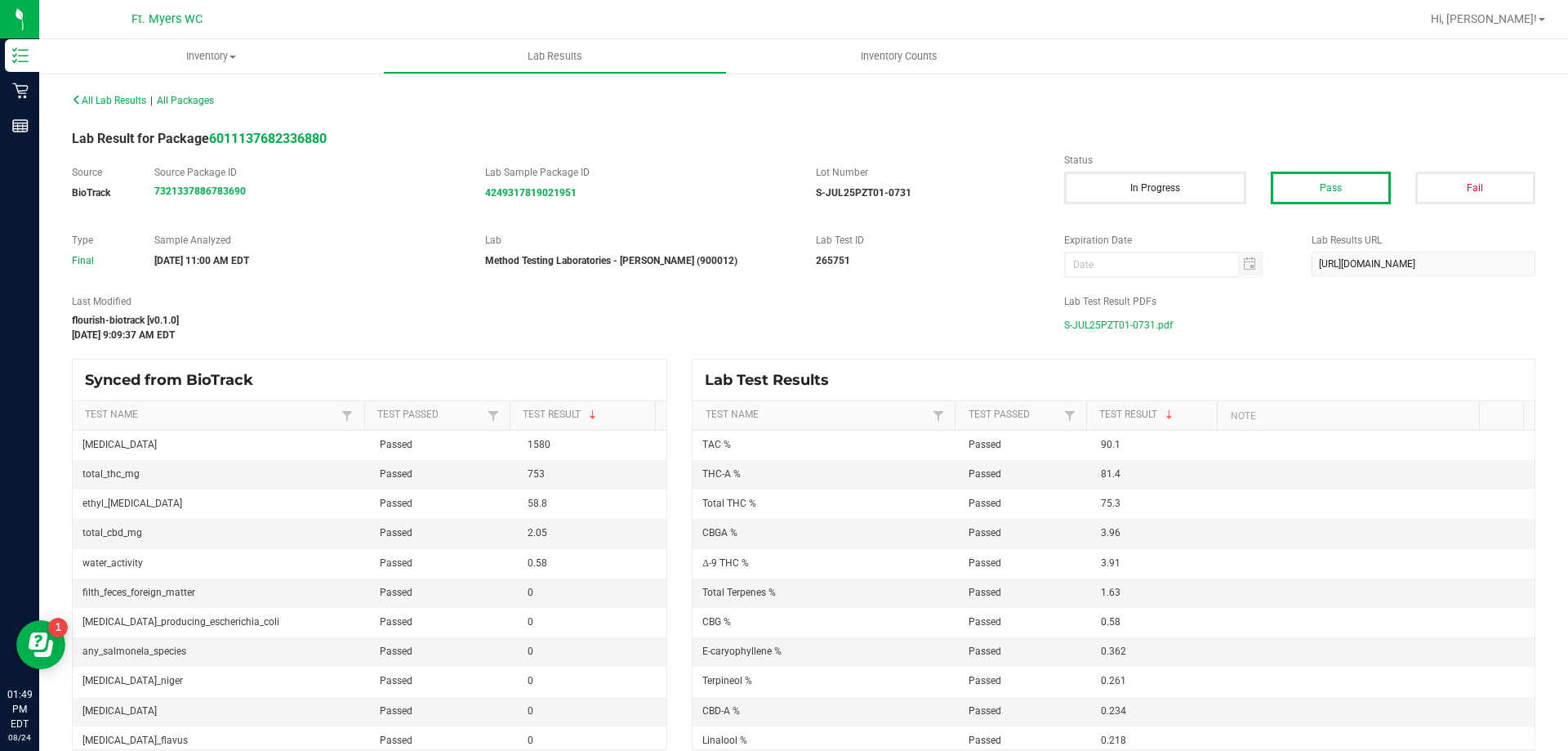
click at [1109, 327] on span "S-JUL25PZT01-0731.pdf" at bounding box center [1119, 325] width 109 height 25
click at [140, 96] on span "All Lab Results" at bounding box center [109, 100] width 75 height 11
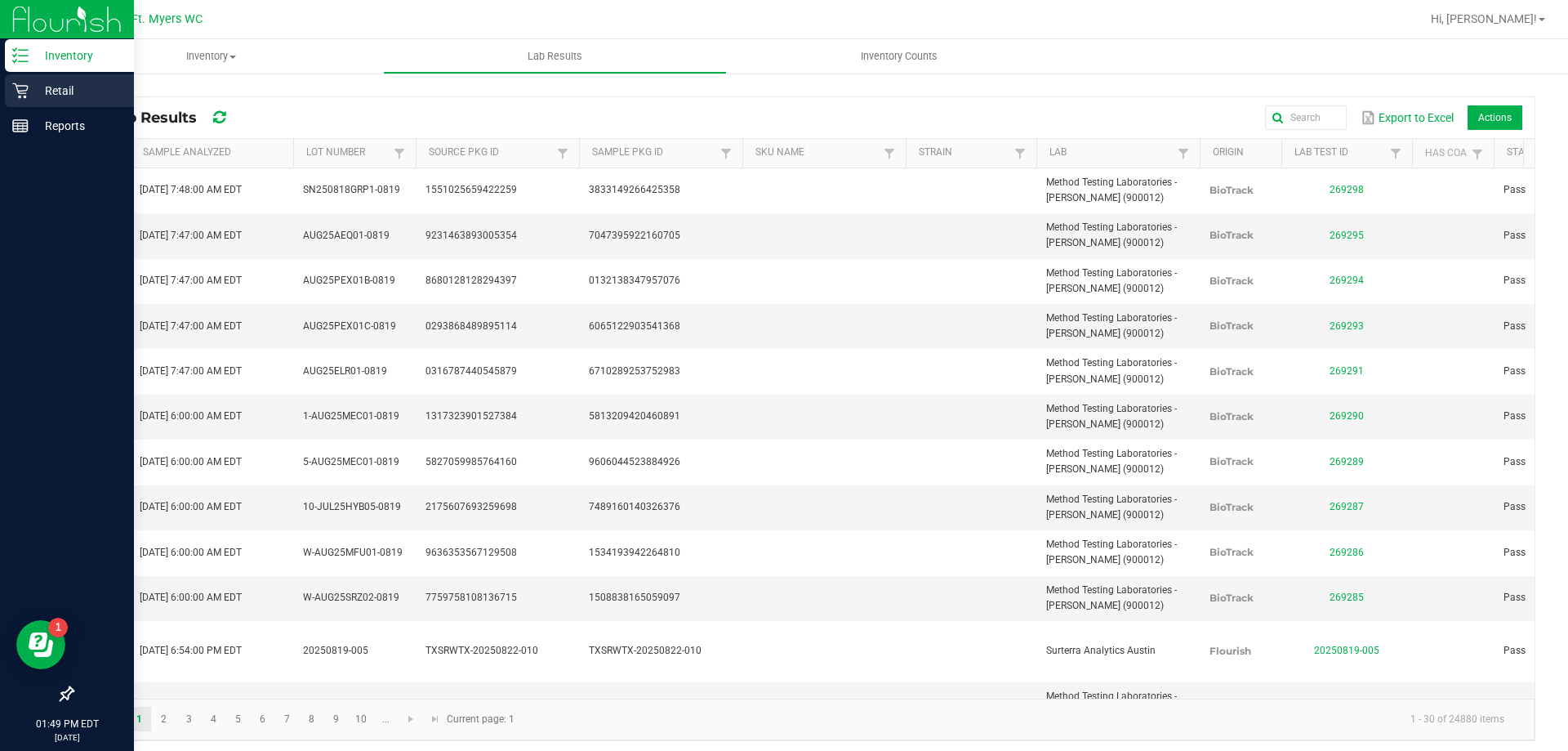
click at [77, 89] on p "Retail" at bounding box center [78, 90] width 98 height 19
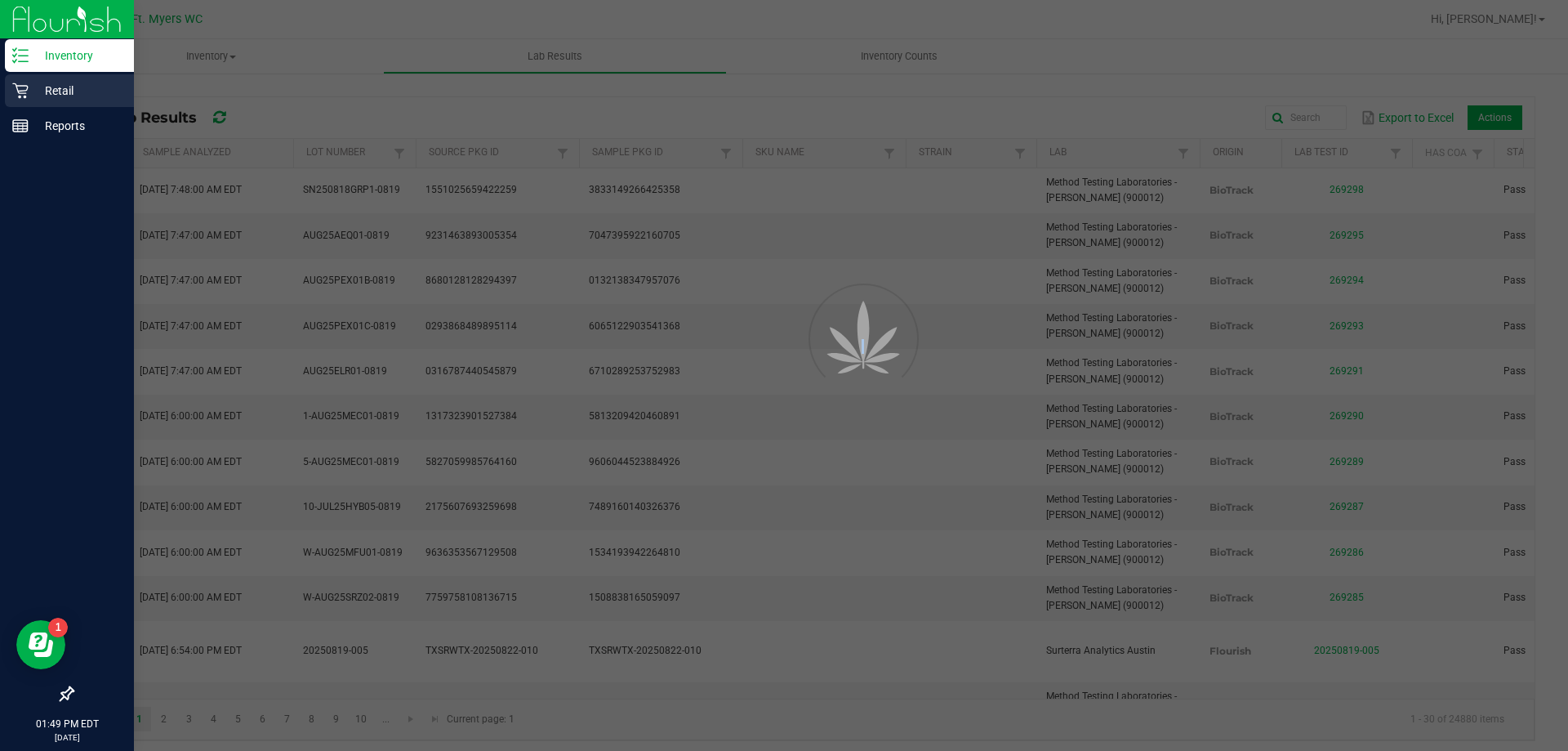
click at [77, 89] on p "Retail" at bounding box center [78, 90] width 98 height 19
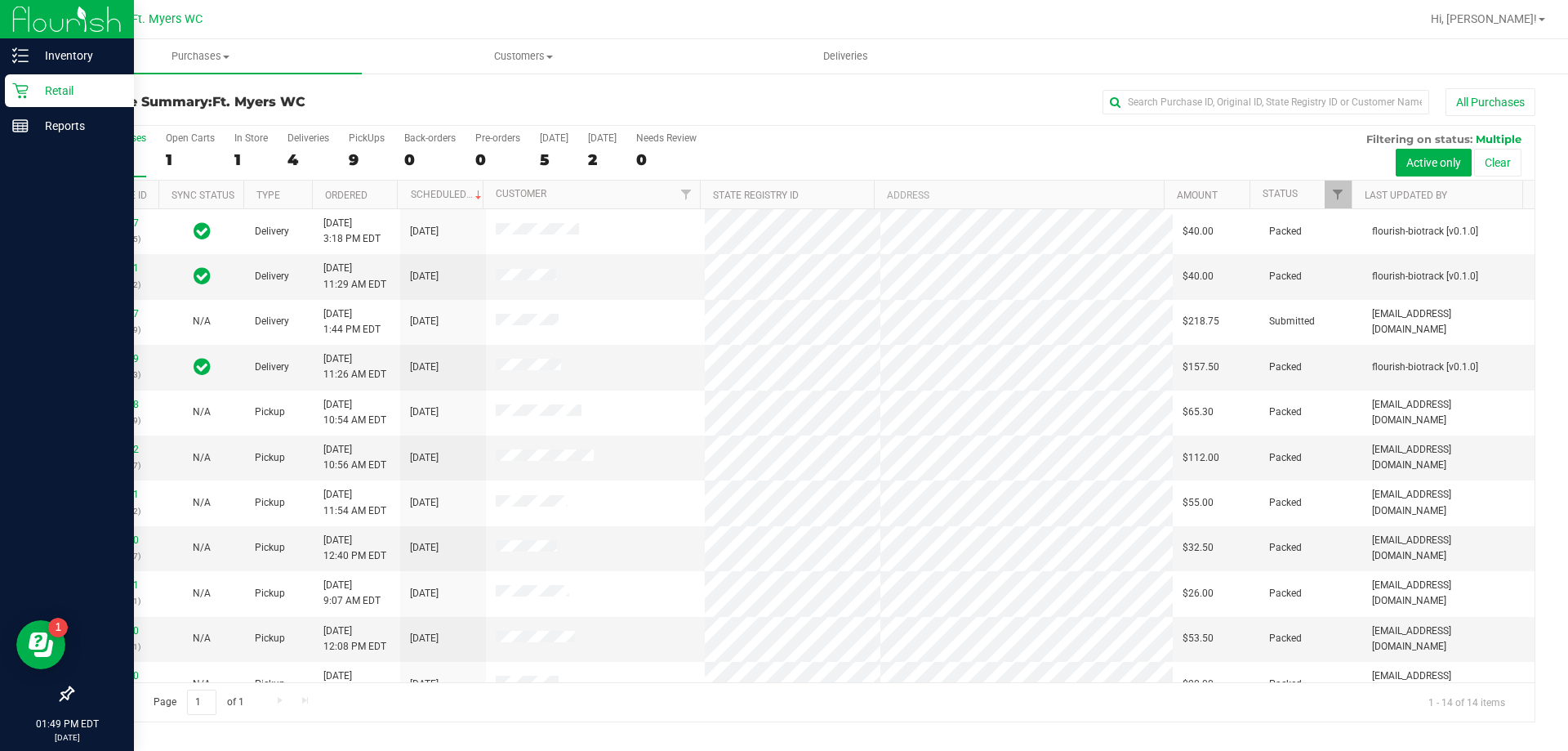
click at [0, 38] on div at bounding box center [67, 19] width 134 height 39
click at [29, 46] on p "Inventory" at bounding box center [78, 55] width 98 height 19
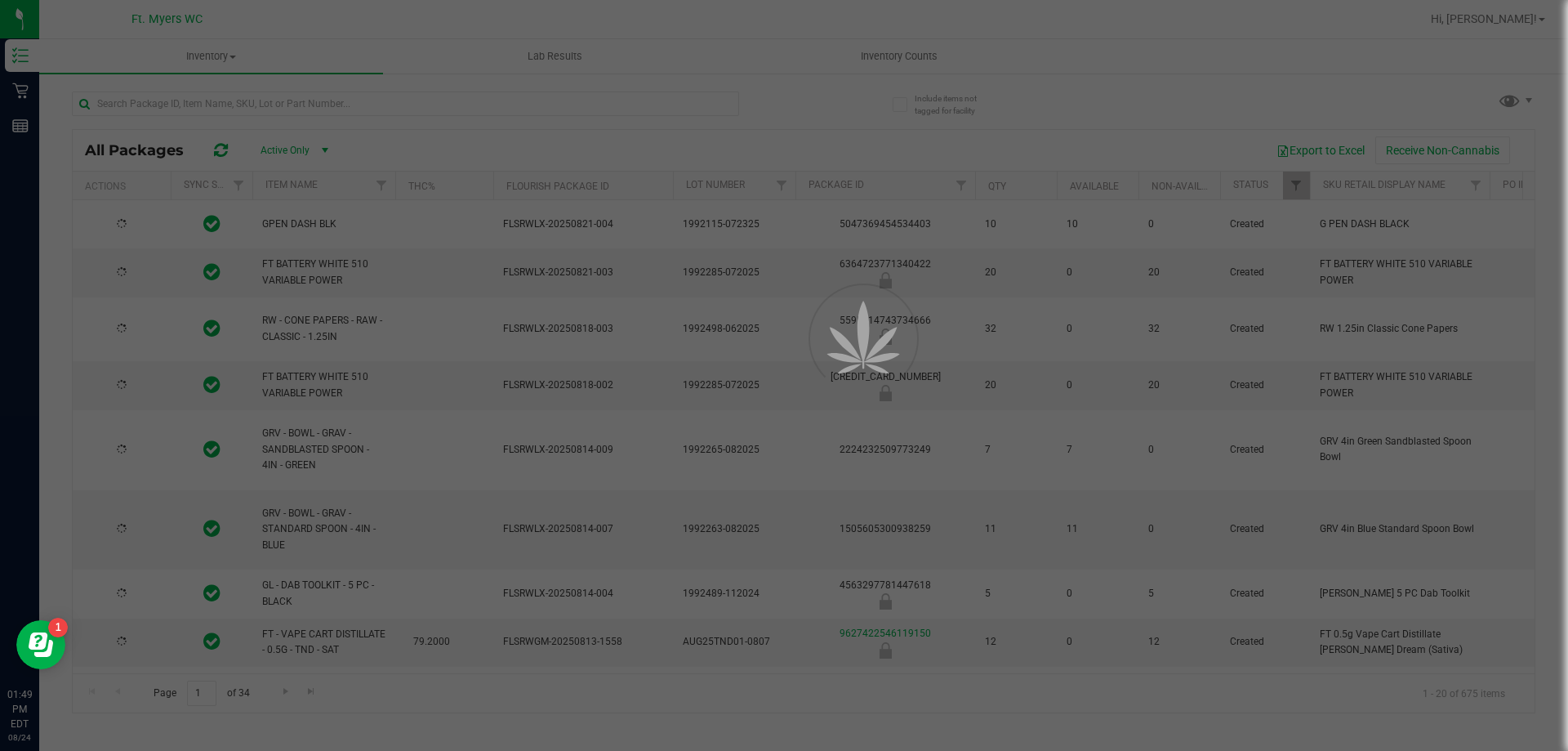
click at [375, 102] on div at bounding box center [784, 376] width 1568 height 751
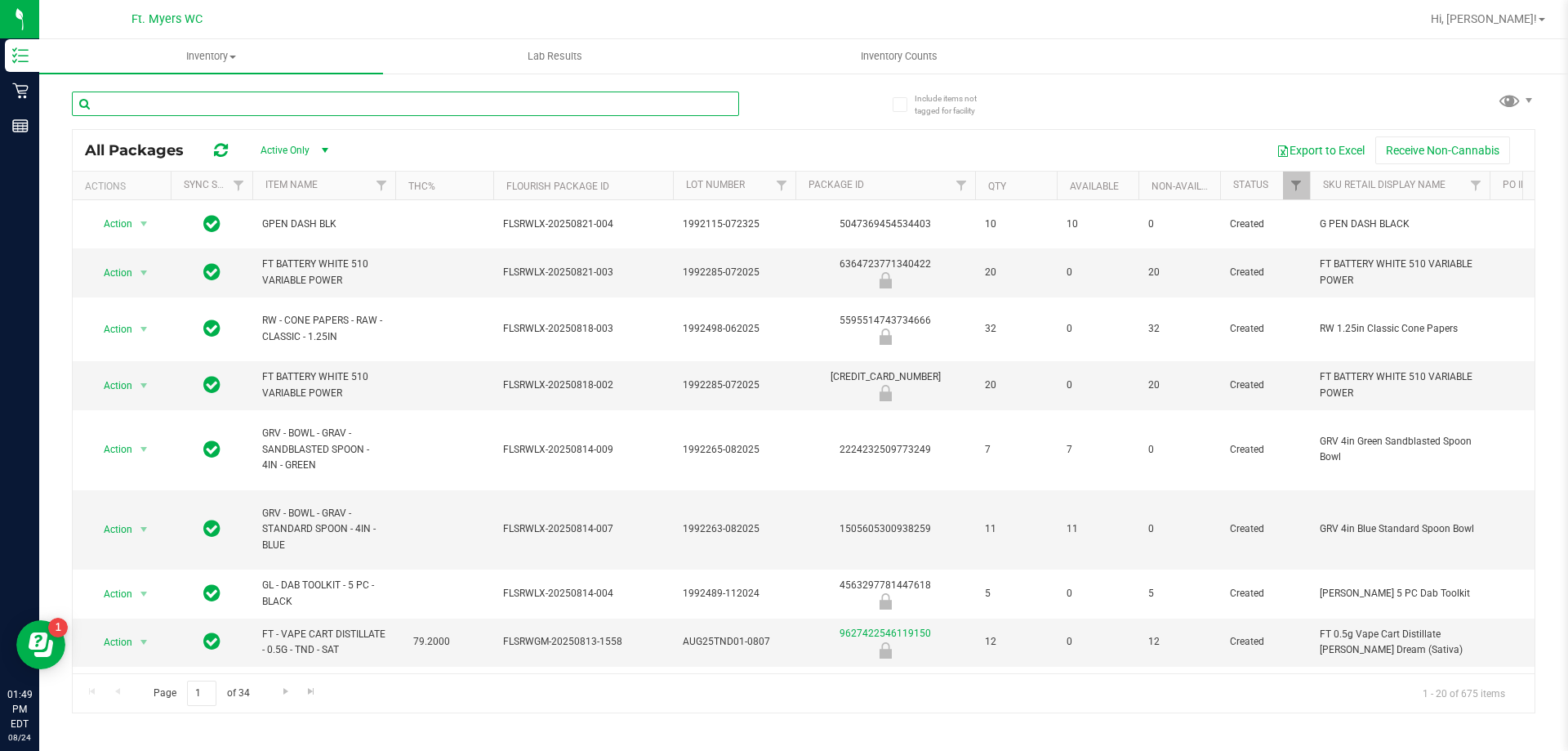
click at [377, 102] on input "text" at bounding box center [405, 104] width 667 height 25
type input "zap n burn"
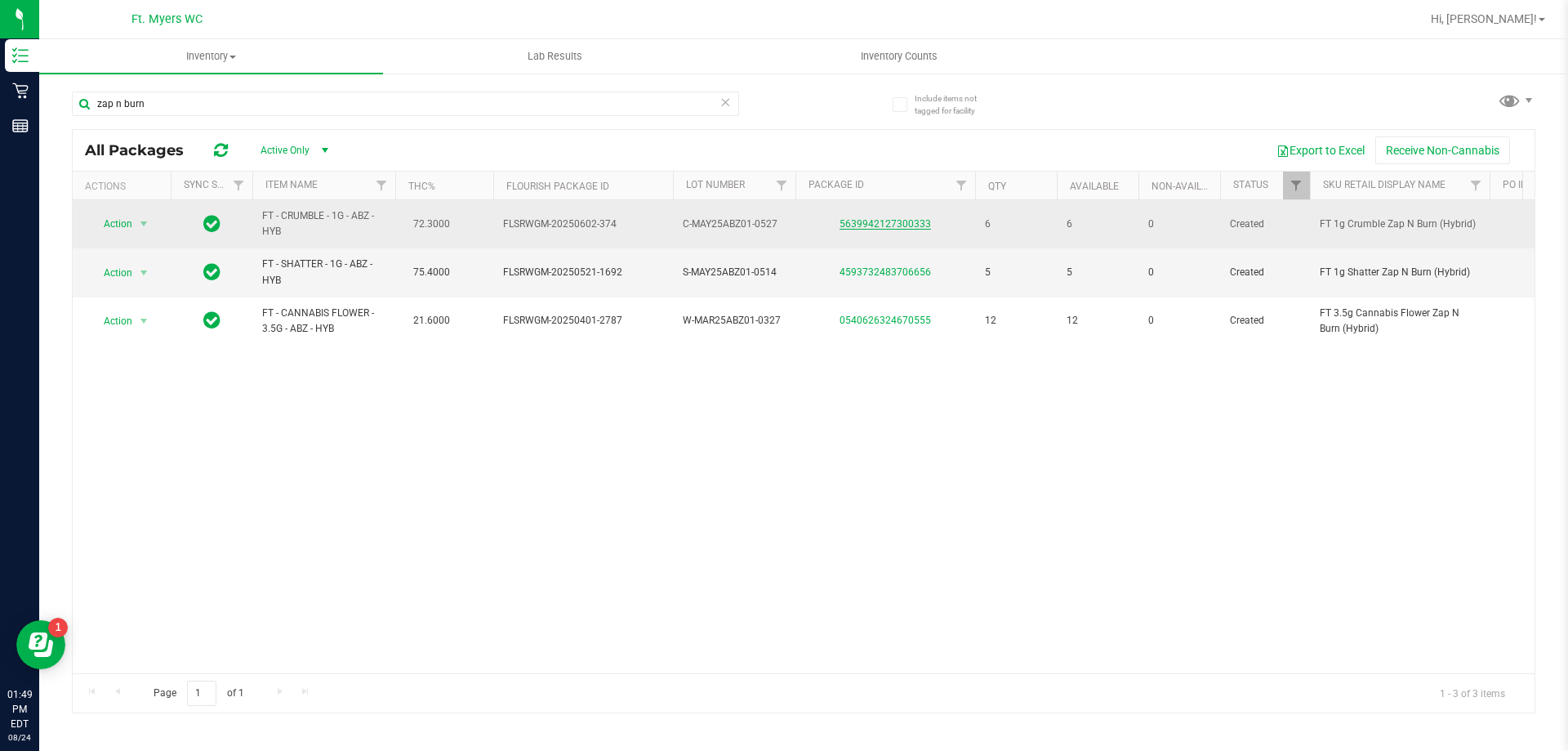
click at [866, 226] on link "5639942127300333" at bounding box center [886, 224] width 91 height 11
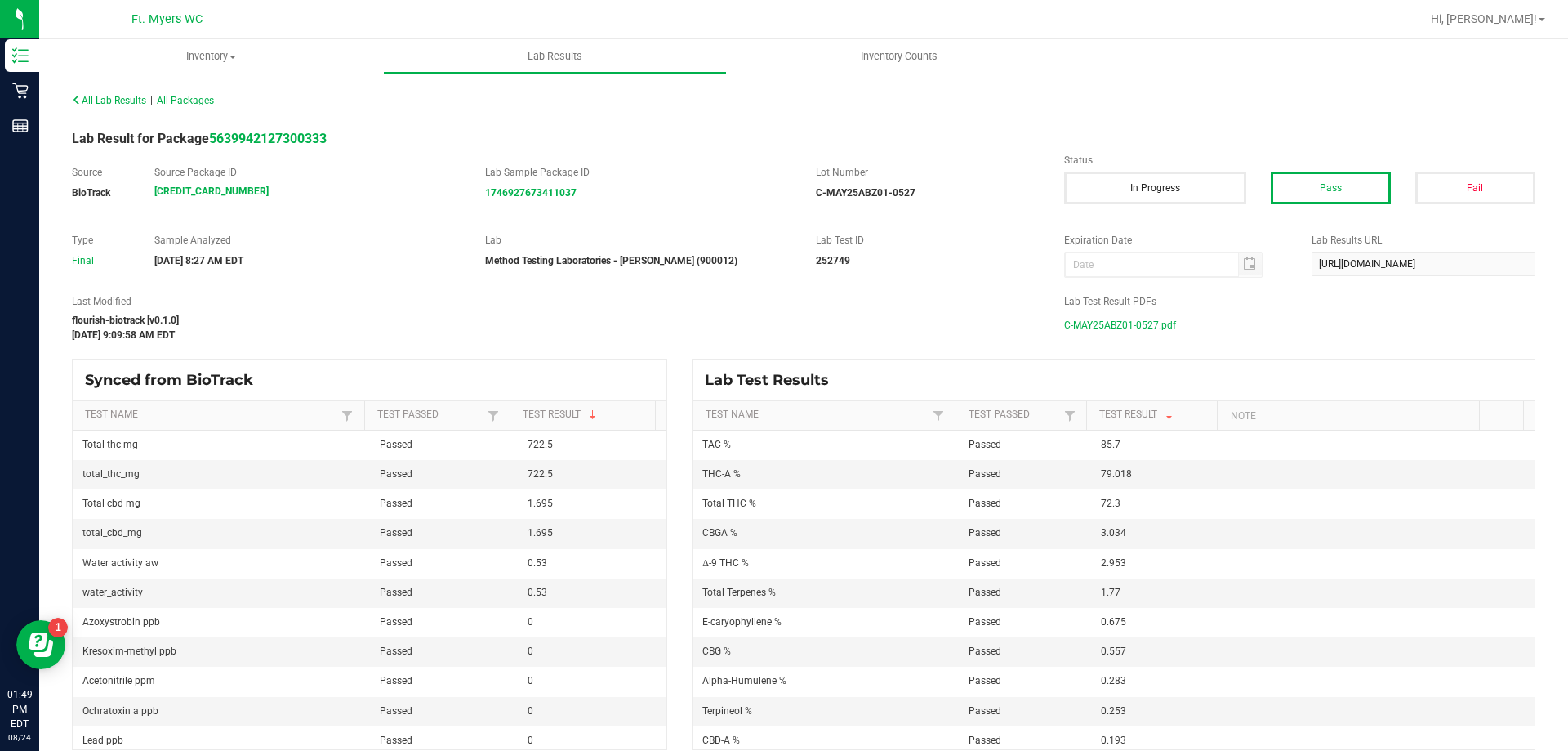
click at [1117, 323] on span "C-MAY25ABZ01-0527.pdf" at bounding box center [1121, 325] width 112 height 25
